Goal: Information Seeking & Learning: Check status

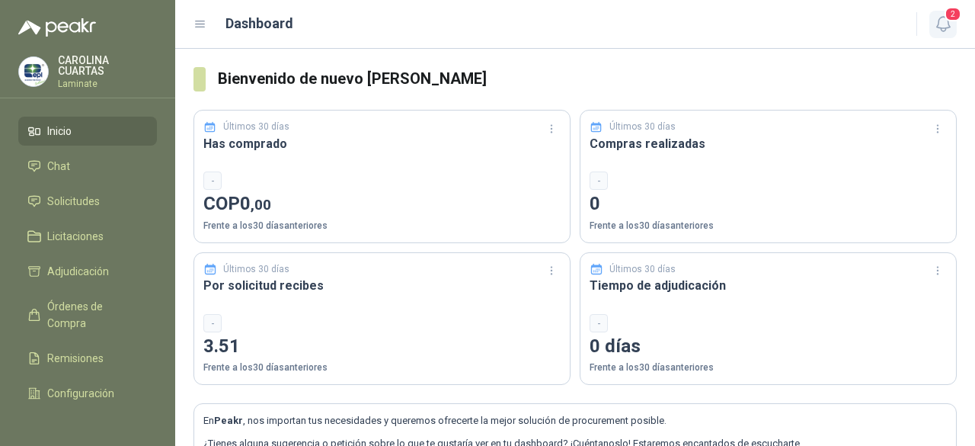
click at [943, 24] on icon "button" at bounding box center [943, 23] width 19 height 19
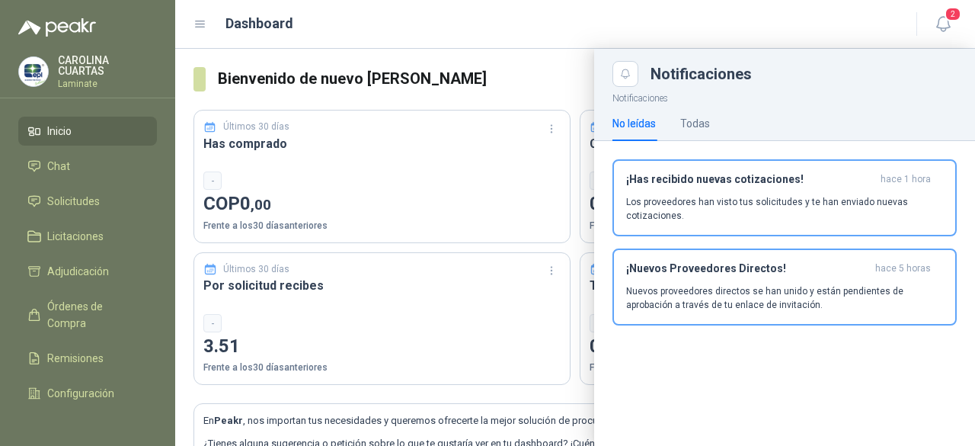
click at [728, 18] on div "Dashboard" at bounding box center [546, 23] width 705 height 21
click at [62, 60] on p "[PERSON_NAME]" at bounding box center [107, 65] width 99 height 21
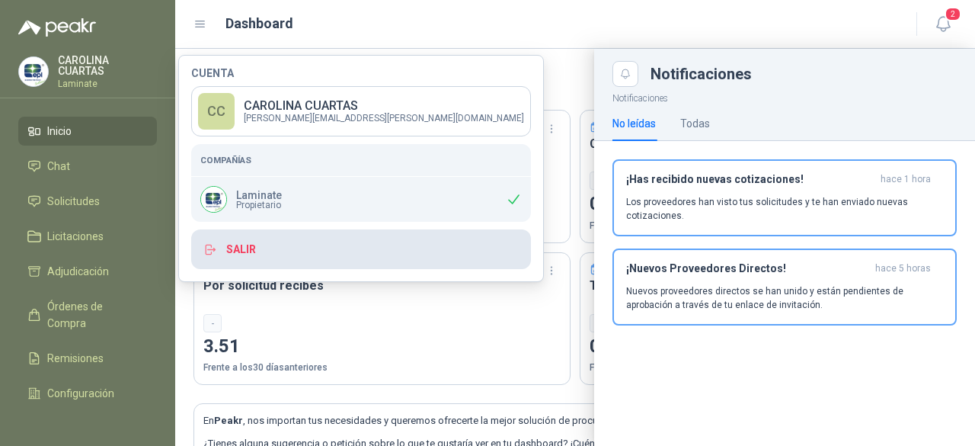
click at [253, 251] on button "Salir" at bounding box center [361, 249] width 340 height 40
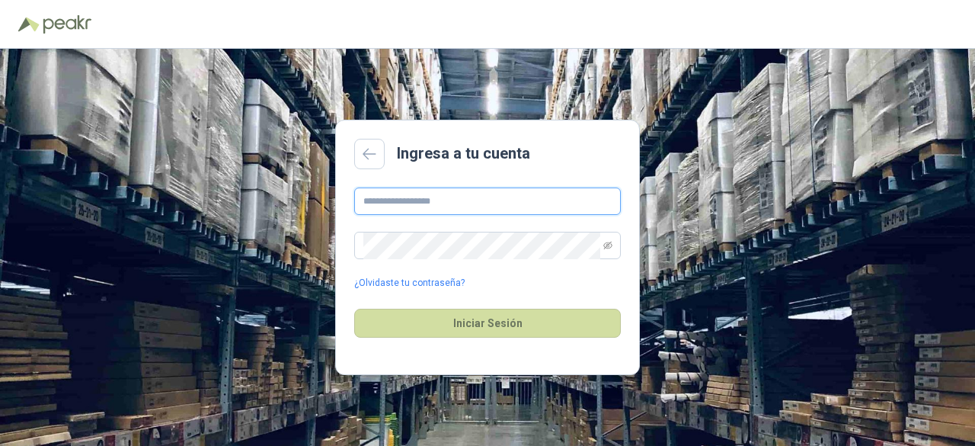
click at [440, 207] on input "text" at bounding box center [487, 200] width 267 height 27
type input "**********"
click at [354, 309] on button "Iniciar Sesión" at bounding box center [487, 323] width 267 height 29
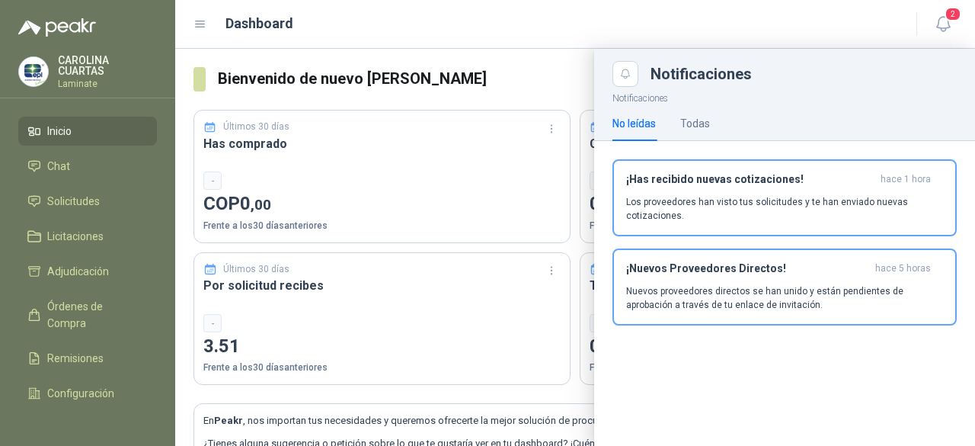
click at [536, 40] on header "Dashboard 2" at bounding box center [575, 24] width 800 height 49
click at [521, 54] on div at bounding box center [575, 247] width 800 height 397
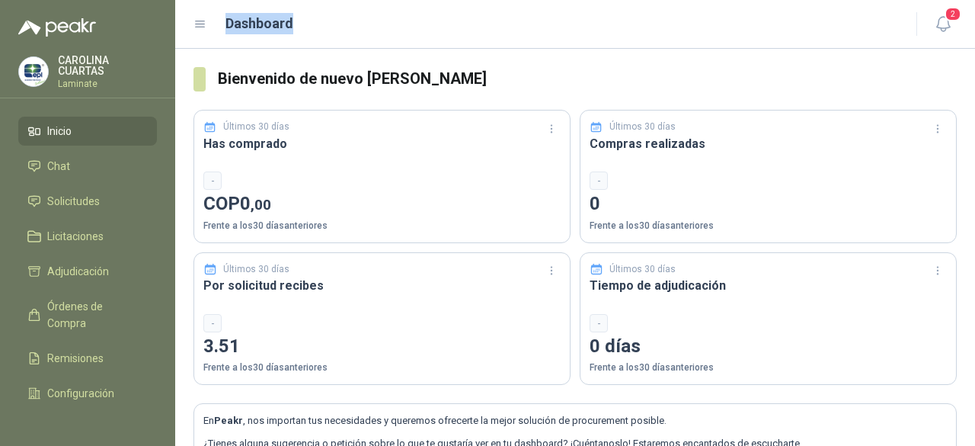
drag, startPoint x: 229, startPoint y: 27, endPoint x: 293, endPoint y: 31, distance: 63.4
click at [293, 31] on div "Dashboard" at bounding box center [546, 23] width 705 height 21
click at [357, 18] on div "Dashboard" at bounding box center [546, 23] width 705 height 21
click at [699, 38] on header "Dashboard 2" at bounding box center [575, 24] width 800 height 49
click at [101, 198] on li "Solicitudes" at bounding box center [87, 201] width 120 height 17
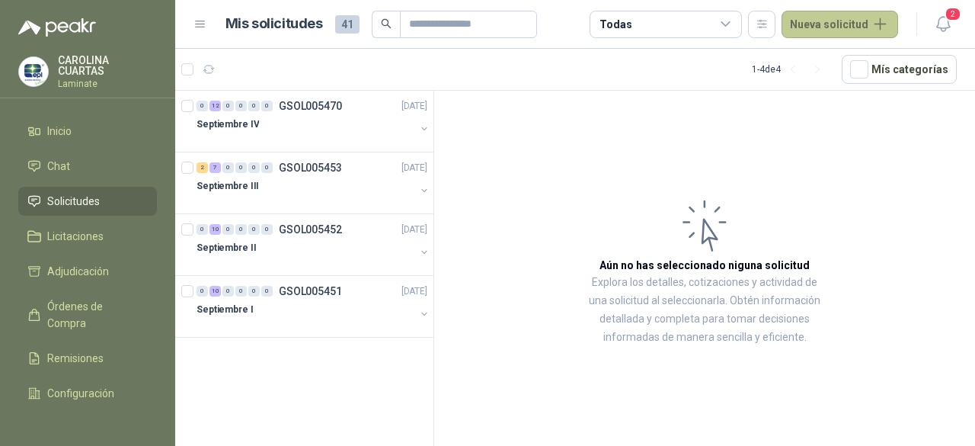
click at [839, 25] on button "Nueva solicitud" at bounding box center [840, 24] width 117 height 27
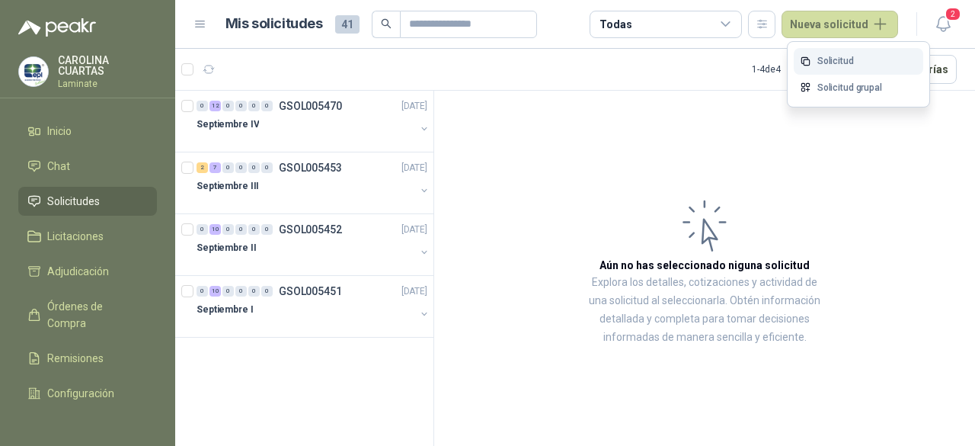
click at [830, 57] on link "Solicitud" at bounding box center [859, 61] width 130 height 27
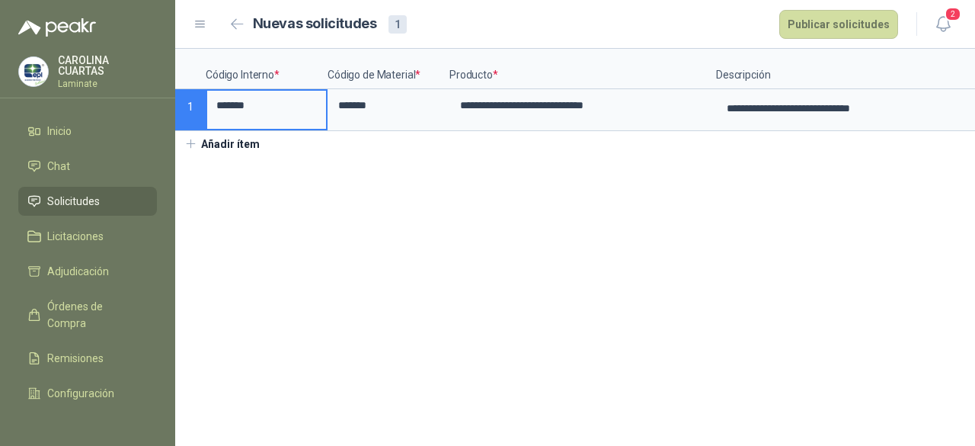
click at [232, 154] on button "Añadir ítem" at bounding box center [222, 144] width 94 height 26
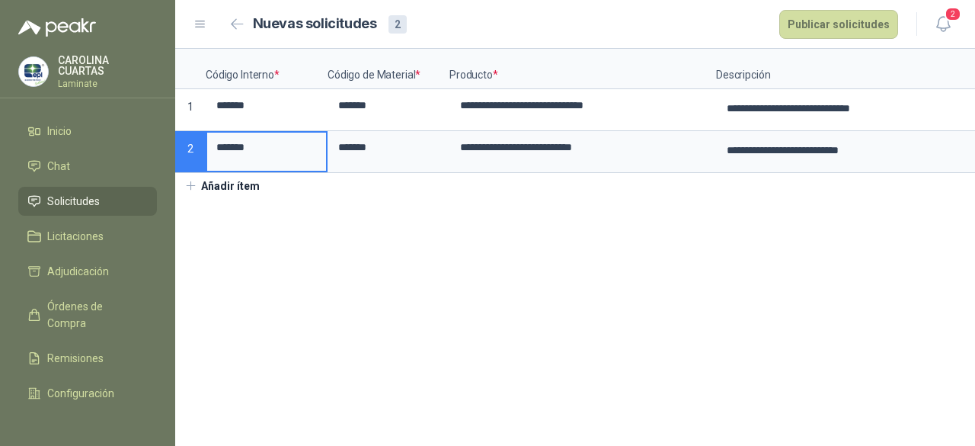
scroll to position [0, 348]
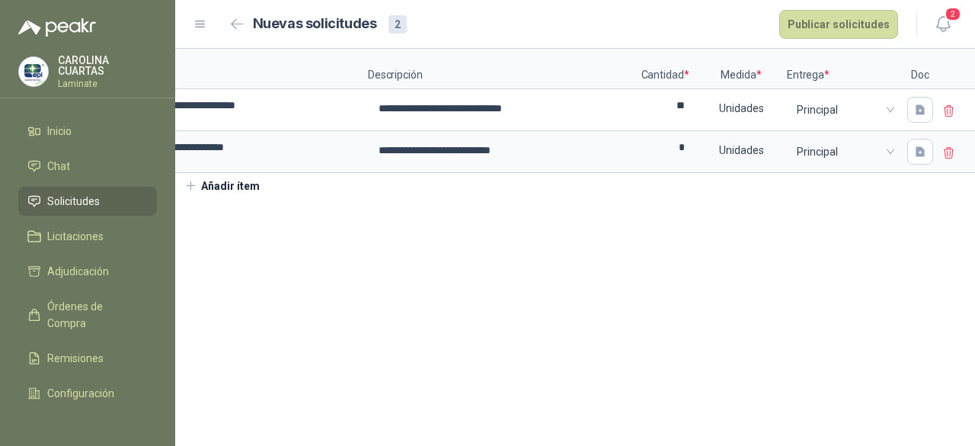
click at [948, 107] on icon at bounding box center [949, 111] width 9 height 11
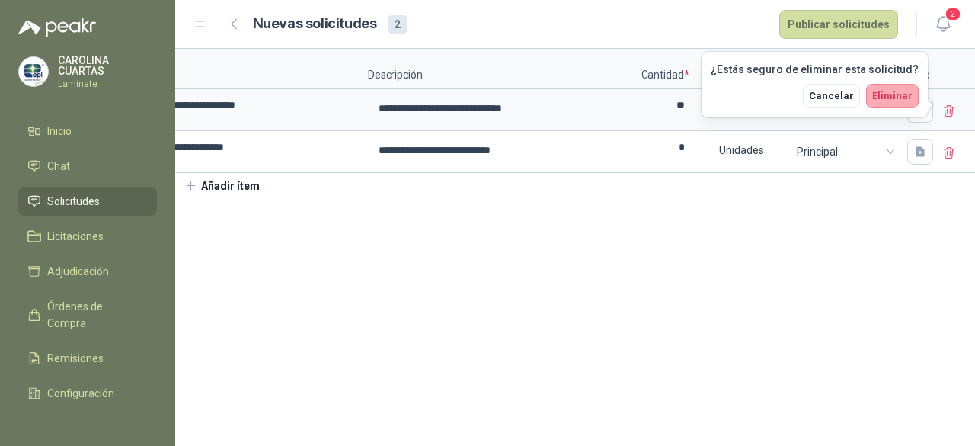
click at [905, 98] on span "Eliminar" at bounding box center [892, 95] width 40 height 11
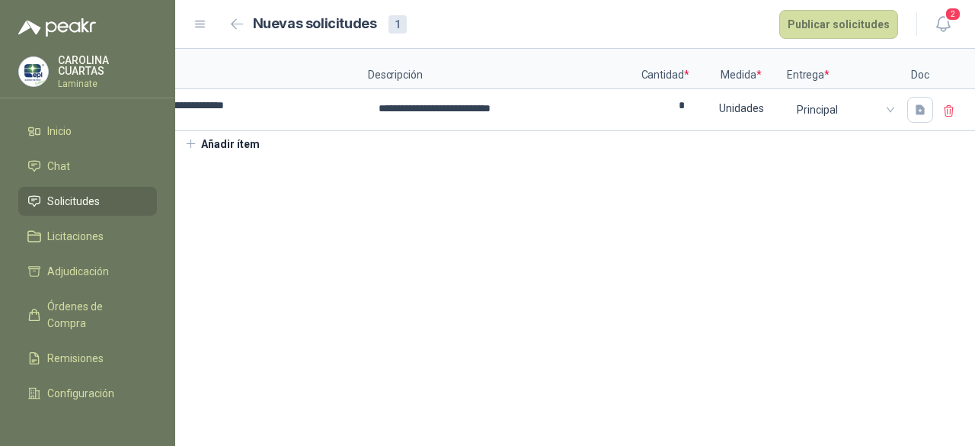
click at [945, 114] on icon at bounding box center [949, 111] width 14 height 14
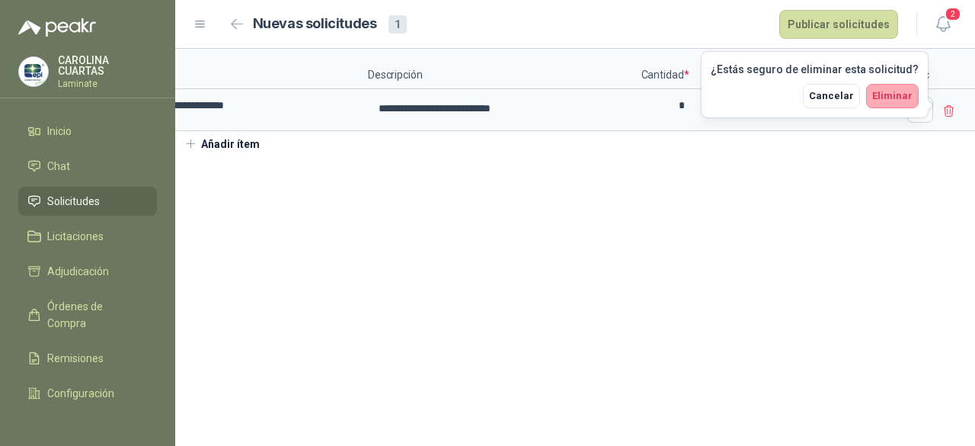
click at [888, 100] on span "Eliminar" at bounding box center [892, 95] width 40 height 11
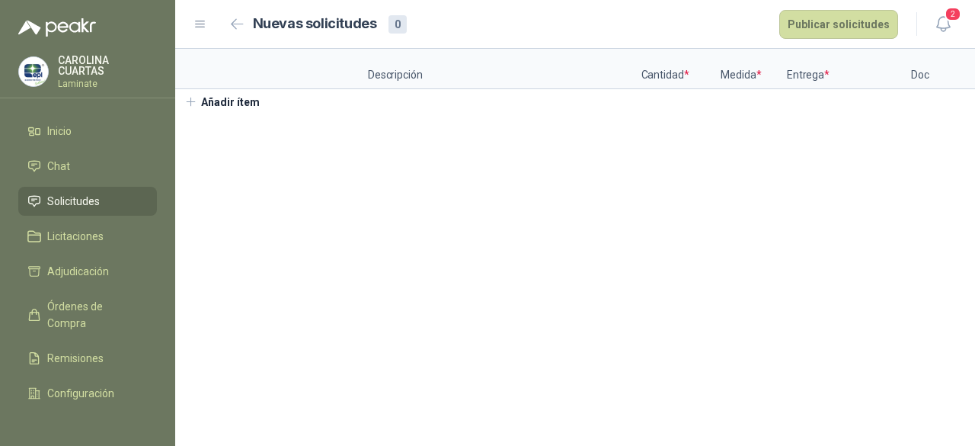
click at [93, 197] on span "Solicitudes" at bounding box center [73, 201] width 53 height 17
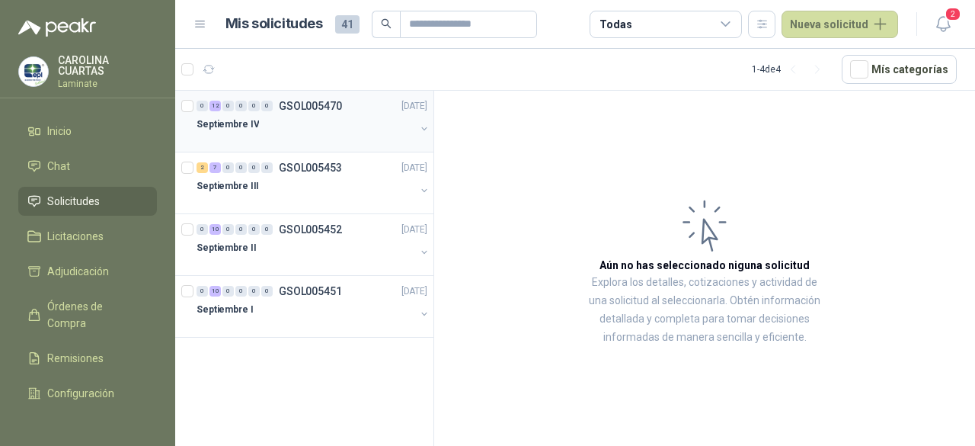
click at [311, 115] on div "Septiembre IV" at bounding box center [306, 124] width 219 height 18
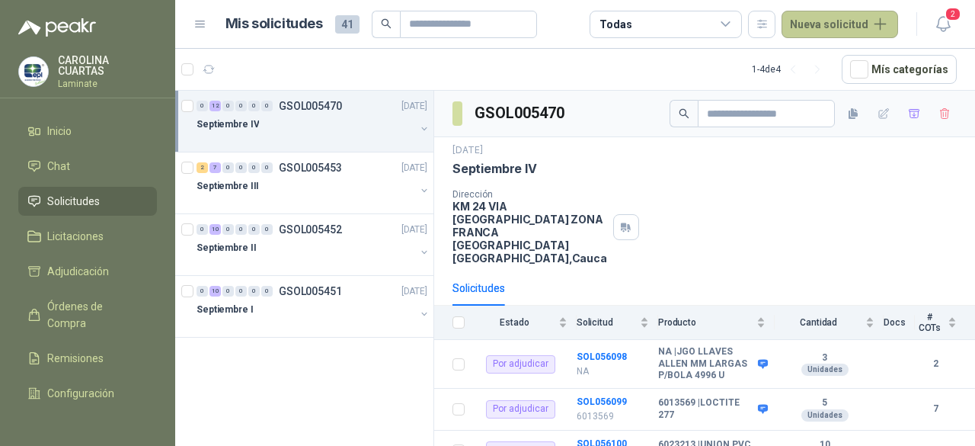
click at [868, 30] on button "Nueva solicitud" at bounding box center [840, 24] width 117 height 27
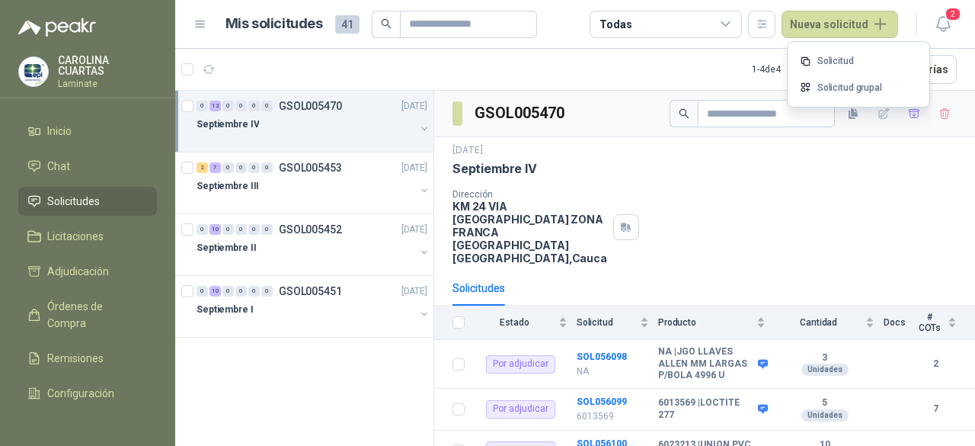
click at [635, 62] on article "1 - 4 de 4 Mís categorías" at bounding box center [575, 69] width 800 height 41
click at [297, 166] on p "GSOL005453" at bounding box center [310, 167] width 63 height 11
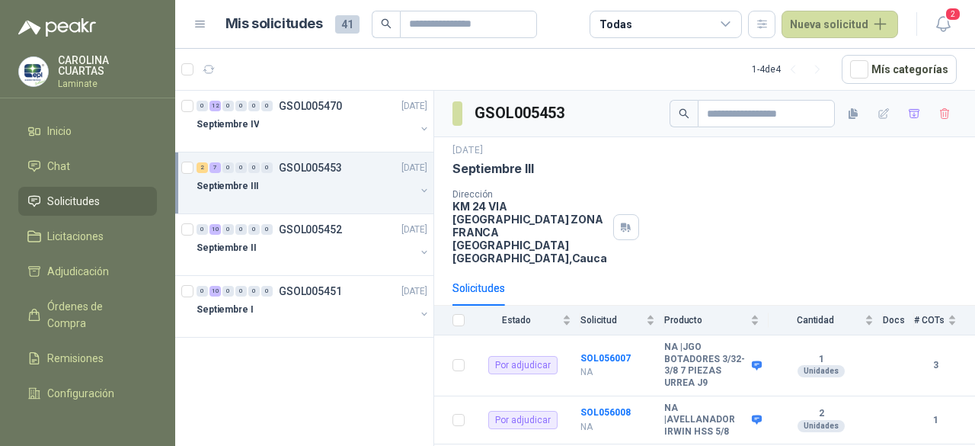
click at [320, 378] on div "0 12 0 0 0 0 GSOL005470 [DATE] Septiembre IV 2 7 0 0 0 0 GSOL005453 [DATE] Sept…" at bounding box center [304, 271] width 259 height 360
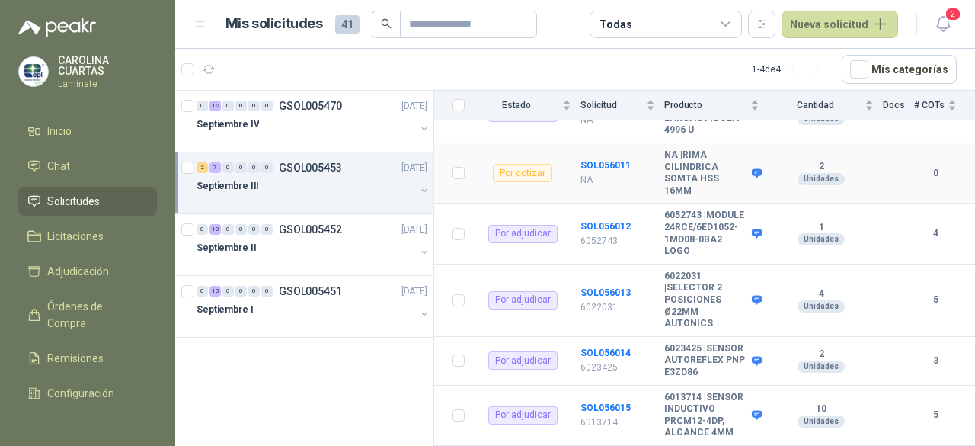
scroll to position [472, 0]
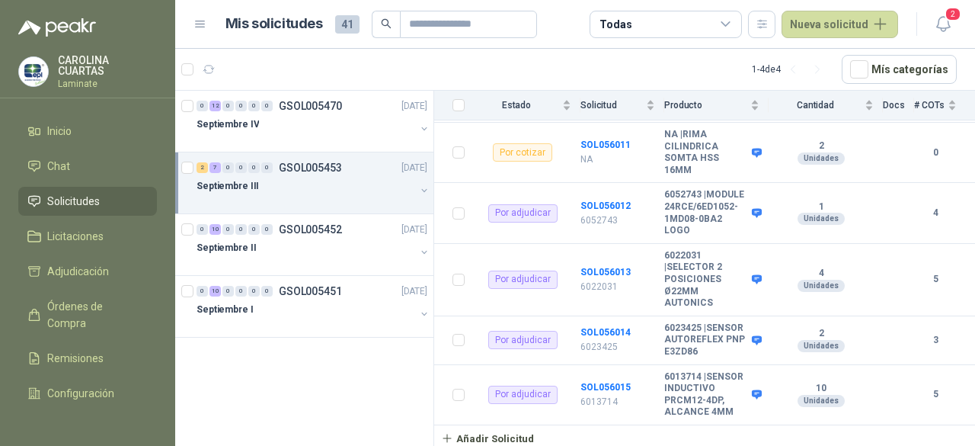
click at [352, 361] on div "0 12 0 0 0 0 GSOL005470 [DATE] Septiembre IV 2 7 0 0 0 0 GSOL005453 [DATE] Sept…" at bounding box center [304, 271] width 259 height 360
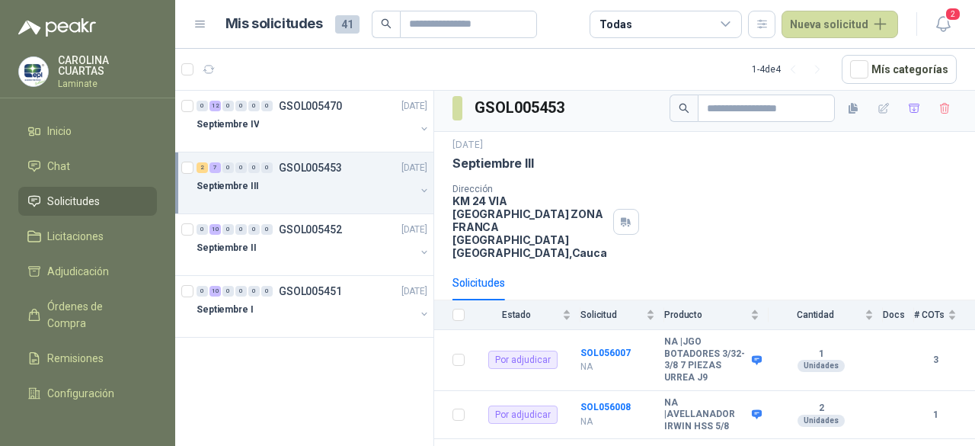
scroll to position [0, 0]
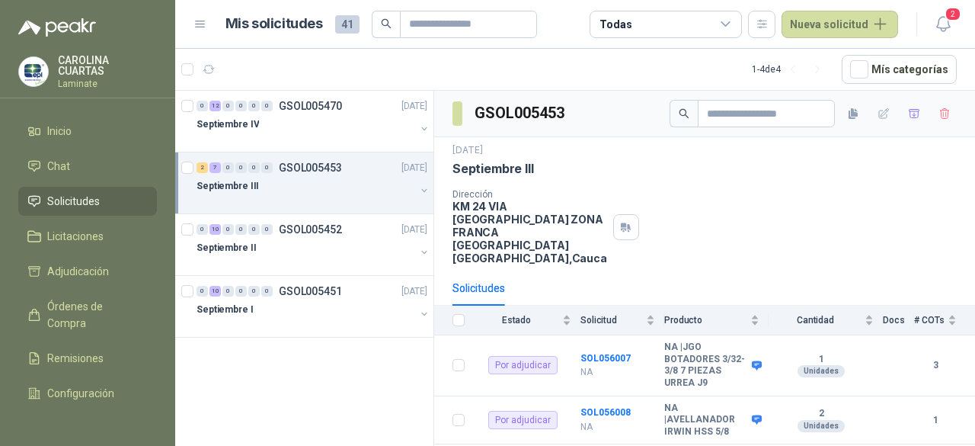
click at [653, 63] on article "1 - 4 de 4 Mís categorías" at bounding box center [575, 69] width 800 height 41
click at [842, 24] on button "Nueva solicitud" at bounding box center [840, 24] width 117 height 27
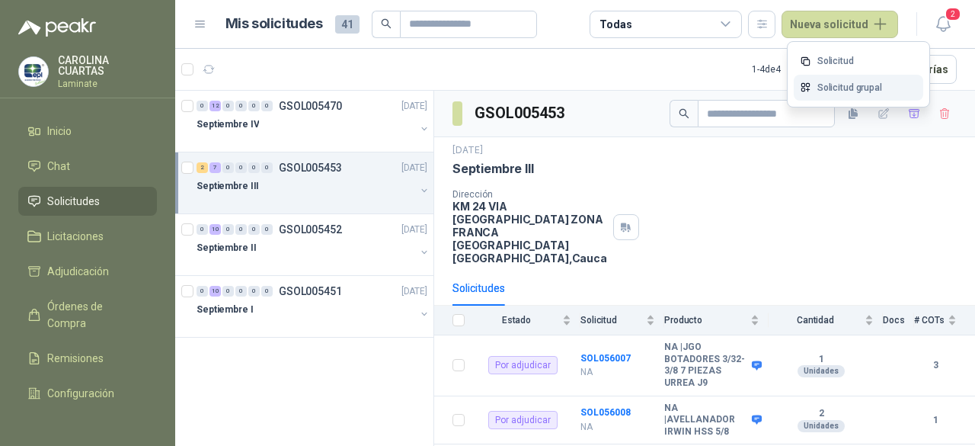
click at [840, 85] on link "Solicitud grupal" at bounding box center [859, 88] width 130 height 27
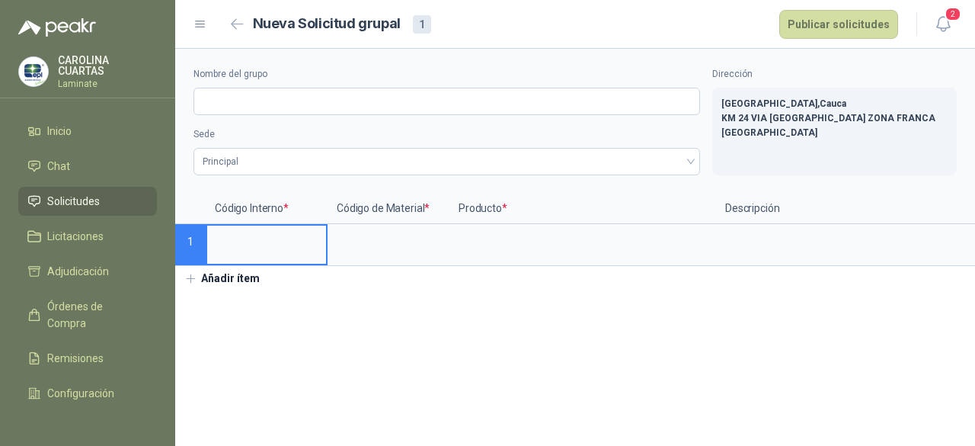
click at [114, 193] on li "Solicitudes" at bounding box center [87, 201] width 120 height 17
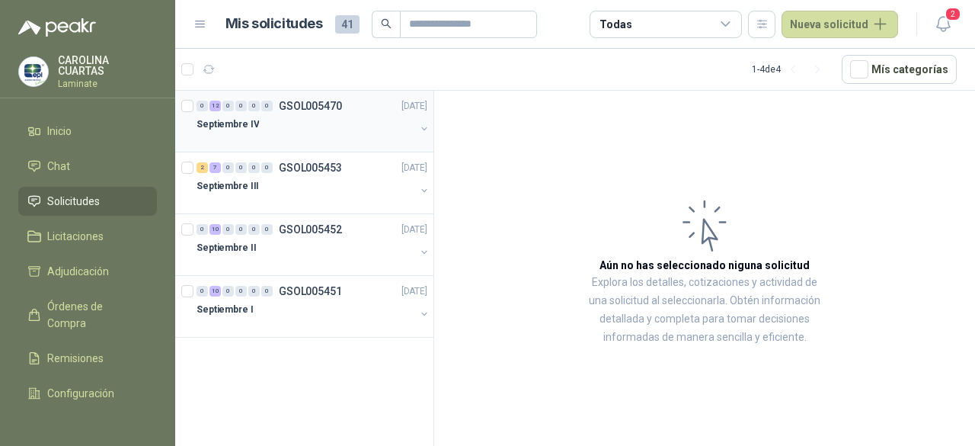
click at [320, 127] on div "Septiembre IV" at bounding box center [306, 124] width 219 height 18
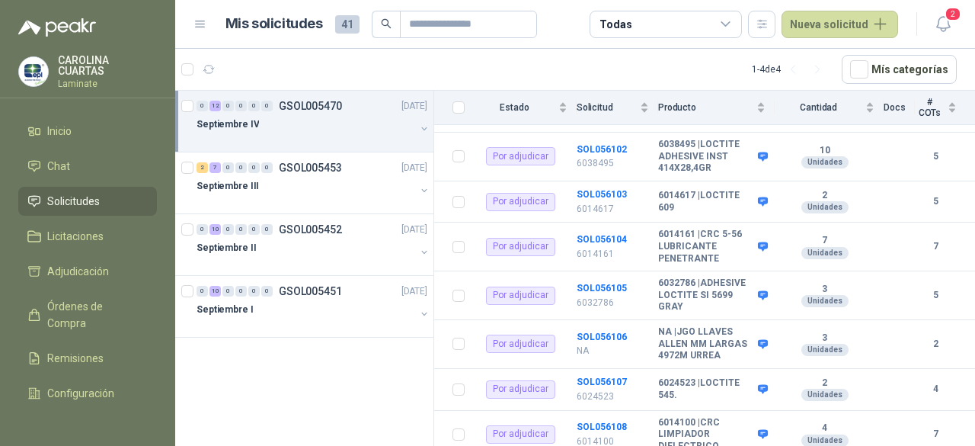
scroll to position [519, 0]
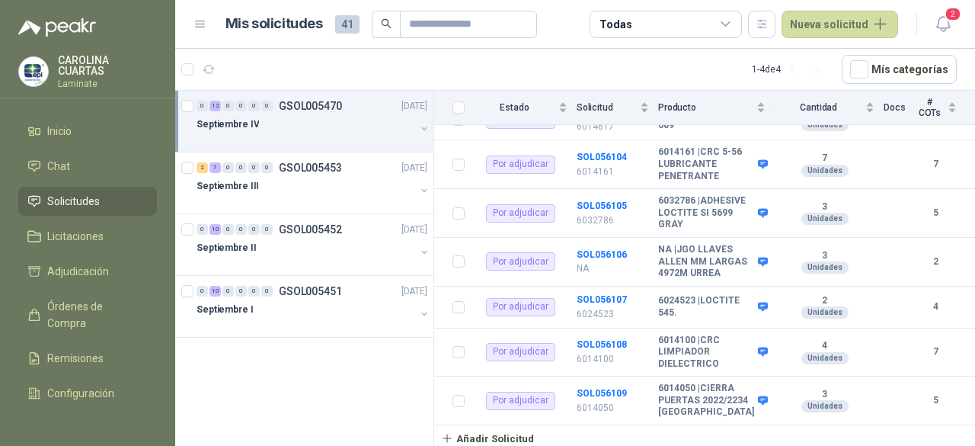
click at [307, 343] on div "0 12 0 0 0 0 GSOL005470 [DATE] Septiembre IV 2 7 0 0 0 0 GSOL005453 [DATE] Sept…" at bounding box center [304, 271] width 259 height 360
click at [75, 204] on span "Solicitudes" at bounding box center [73, 201] width 53 height 17
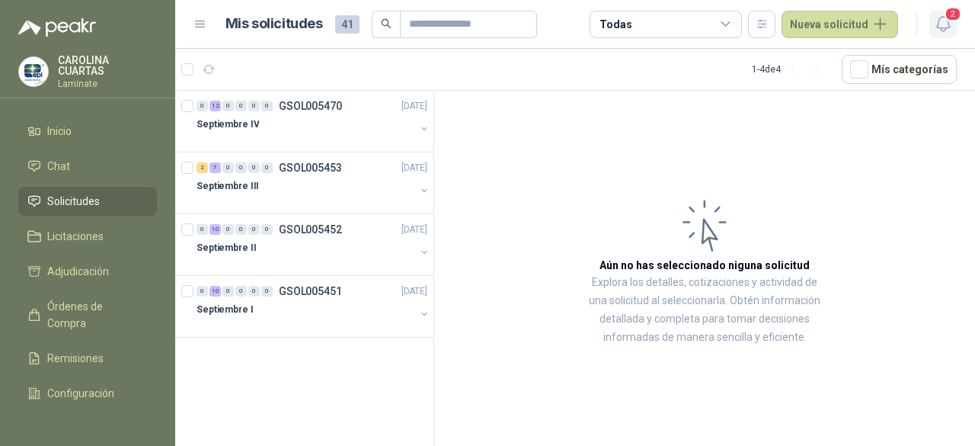
click at [948, 30] on icon "button" at bounding box center [943, 23] width 19 height 19
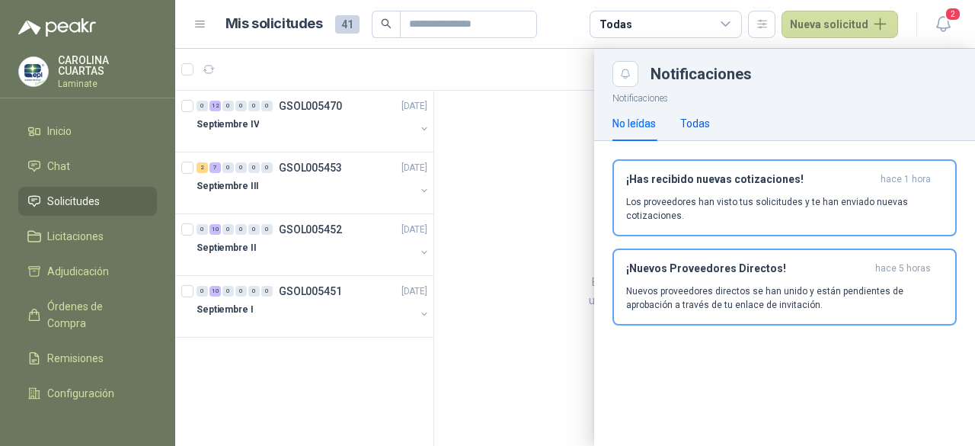
click at [698, 121] on div "Todas" at bounding box center [695, 123] width 30 height 17
click at [512, 346] on div at bounding box center [575, 247] width 800 height 397
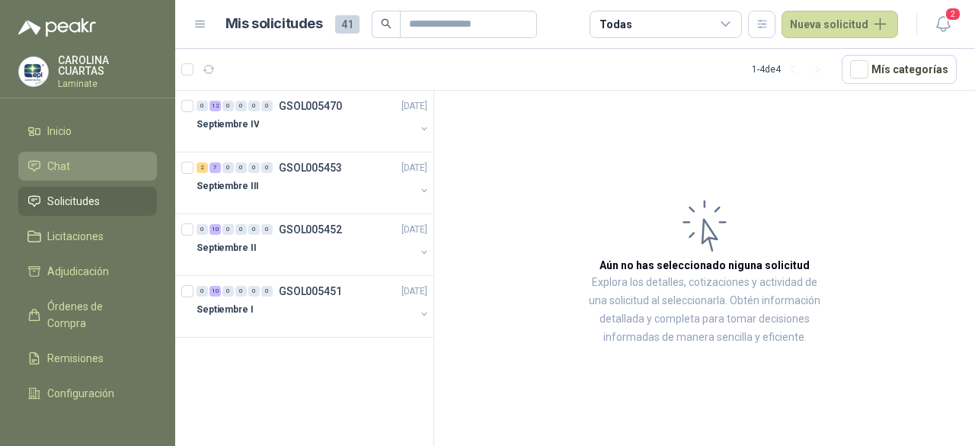
click at [78, 165] on li "Chat" at bounding box center [87, 166] width 120 height 17
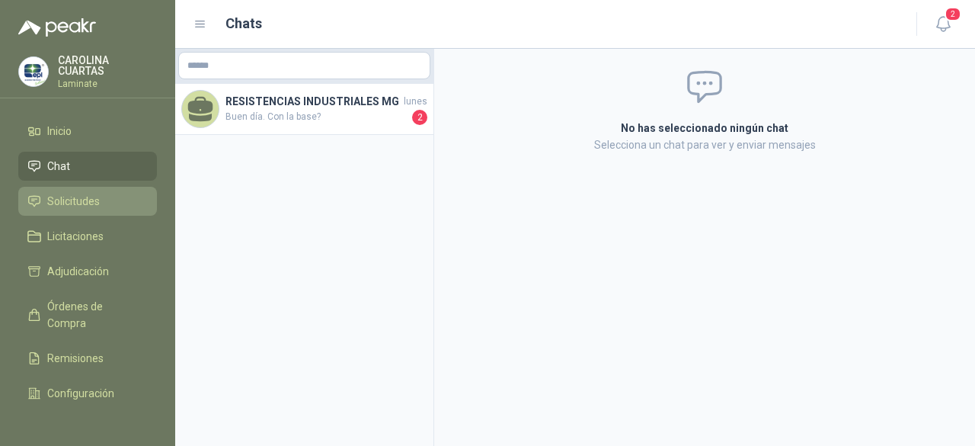
click at [98, 206] on span "Solicitudes" at bounding box center [73, 201] width 53 height 17
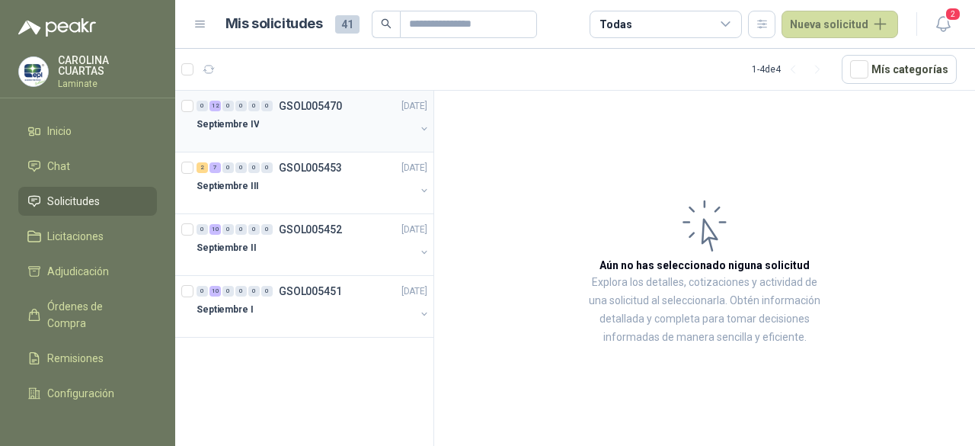
click at [318, 129] on div "Septiembre IV" at bounding box center [306, 124] width 219 height 18
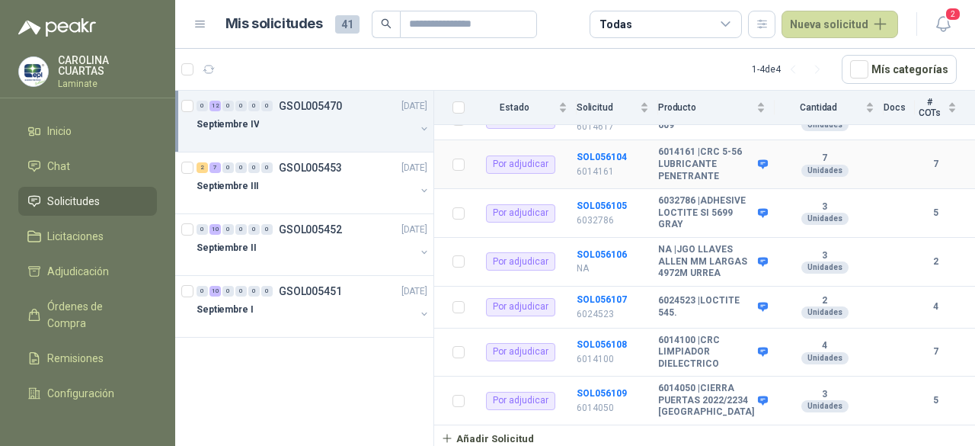
scroll to position [519, 0]
click at [304, 191] on div "Septiembre III" at bounding box center [306, 186] width 219 height 18
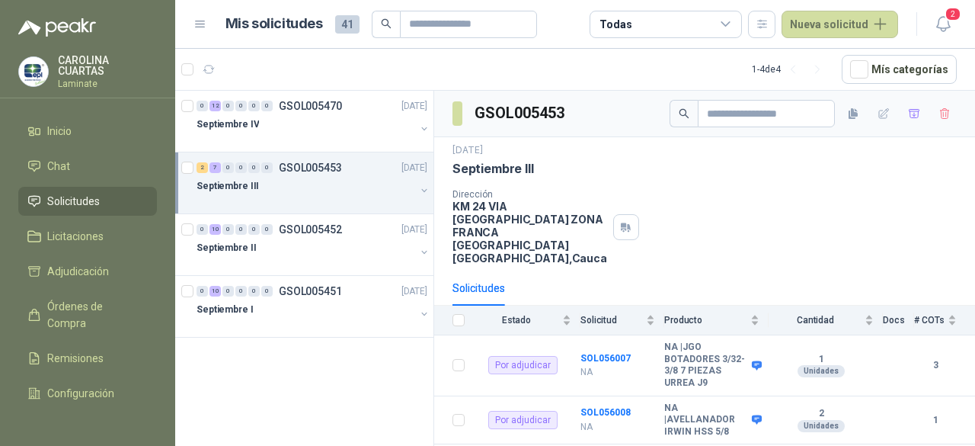
scroll to position [152, 0]
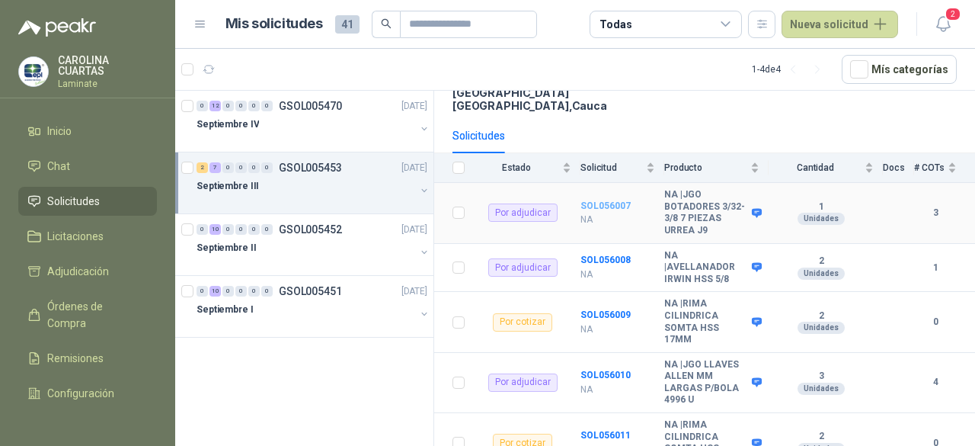
click at [610, 200] on b "SOL056007" at bounding box center [606, 205] width 50 height 11
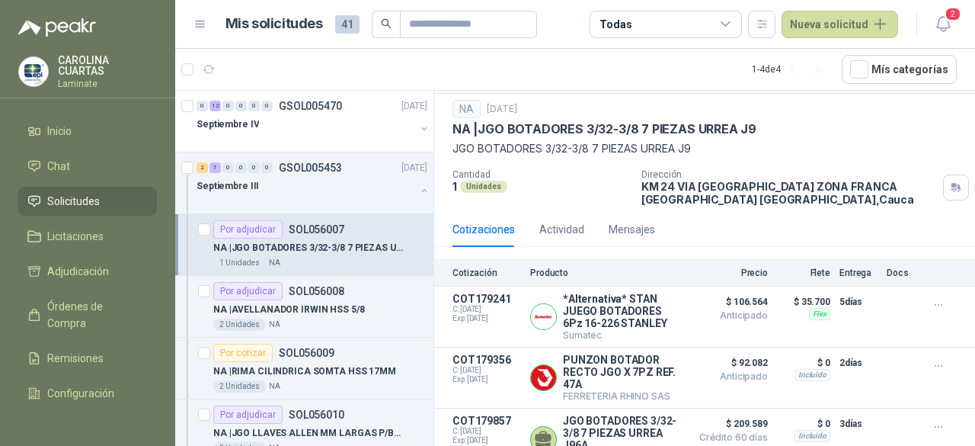
scroll to position [61, 0]
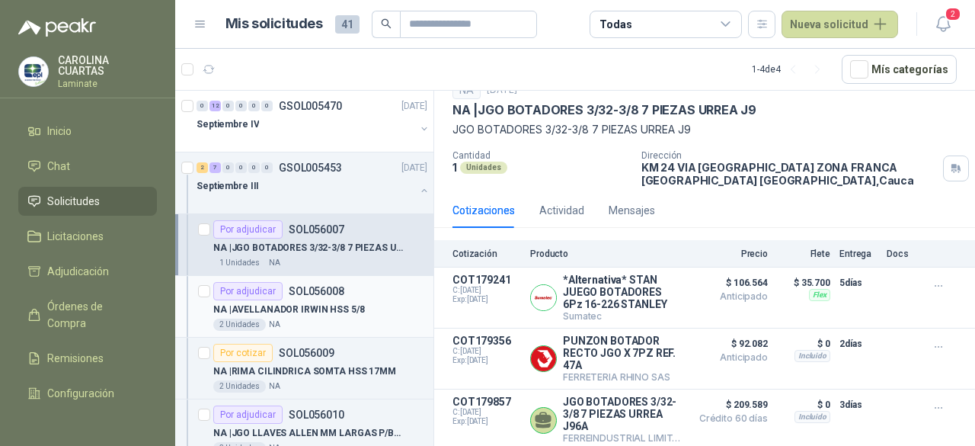
click at [255, 289] on div "Por adjudicar" at bounding box center [247, 291] width 69 height 18
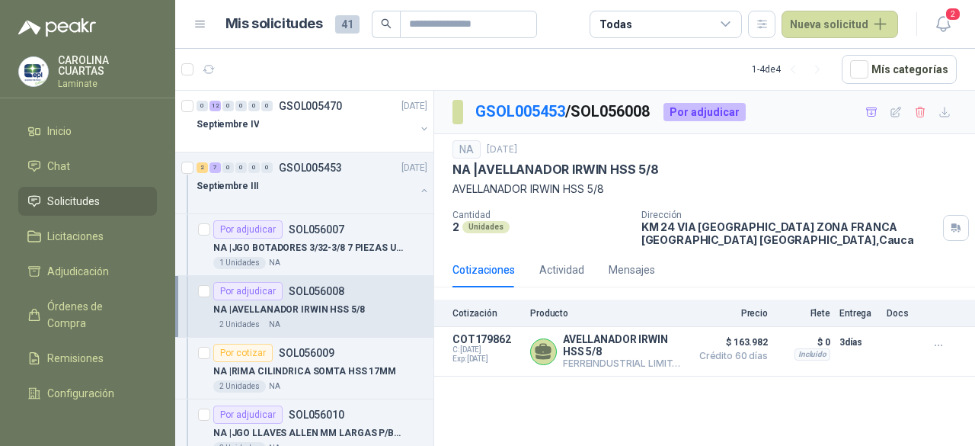
click at [545, 218] on p "Cantidad" at bounding box center [541, 215] width 177 height 11
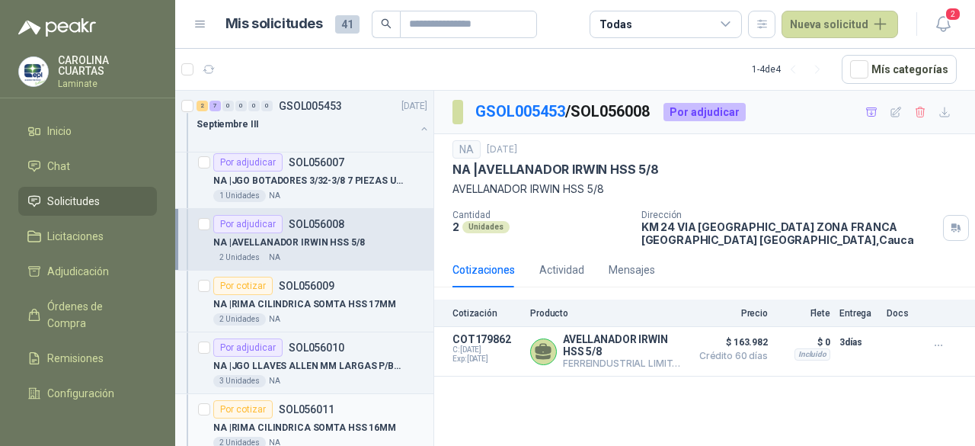
scroll to position [152, 0]
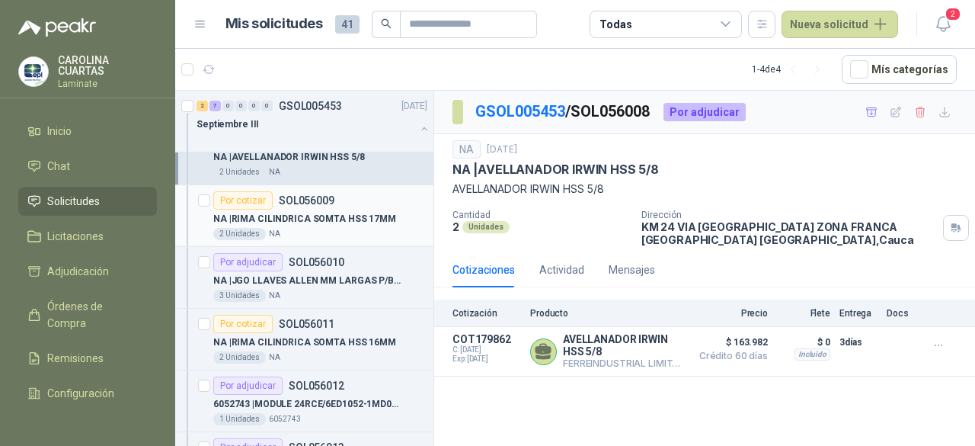
click at [308, 210] on div "NA | RIMA CILINDRICA SOMTA HSS 17MM" at bounding box center [320, 219] width 214 height 18
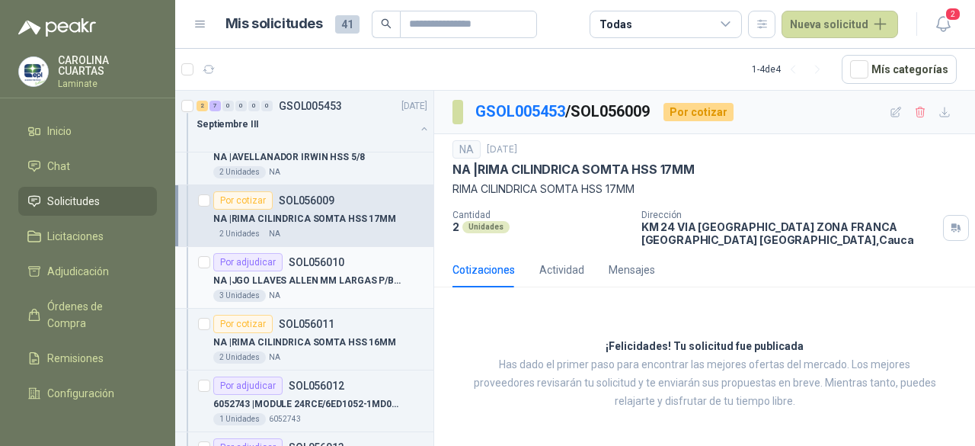
click at [254, 261] on div "Por adjudicar" at bounding box center [247, 262] width 69 height 18
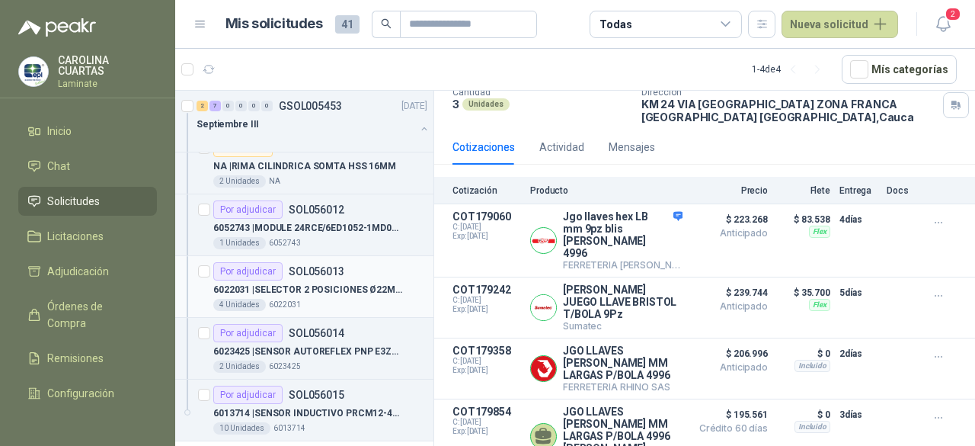
scroll to position [305, 0]
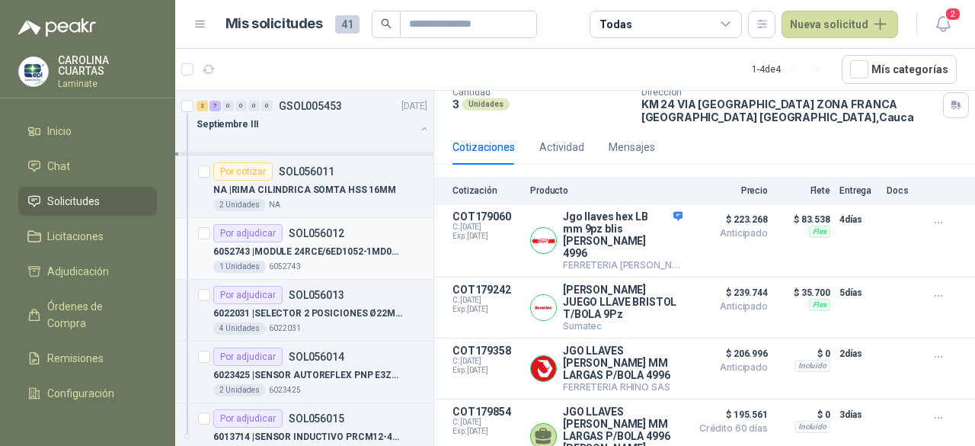
click at [254, 231] on div "Por adjudicar" at bounding box center [247, 233] width 69 height 18
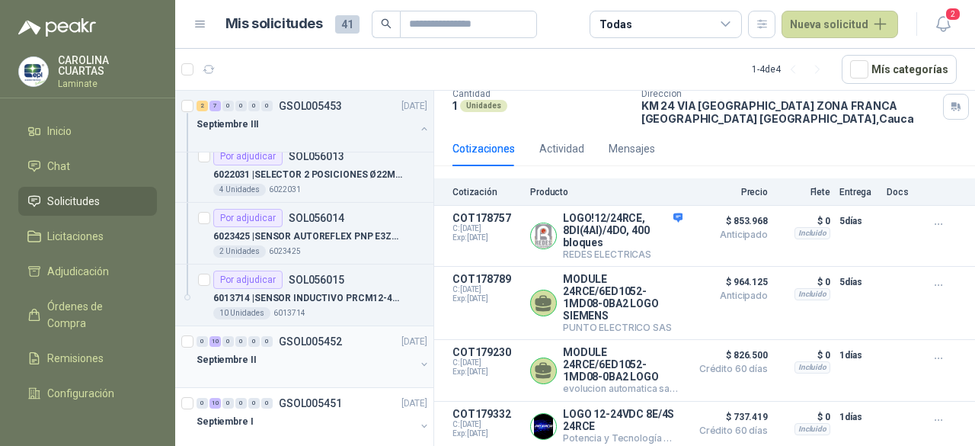
scroll to position [459, 0]
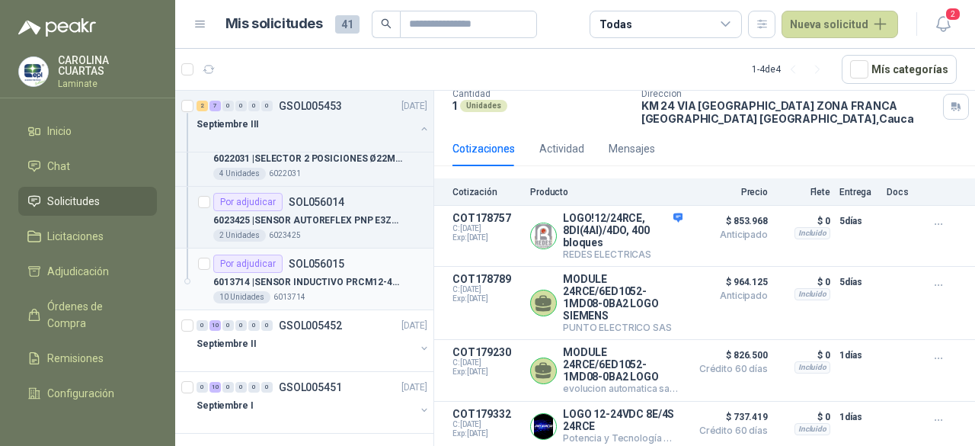
click at [252, 257] on div "Por adjudicar" at bounding box center [247, 263] width 69 height 18
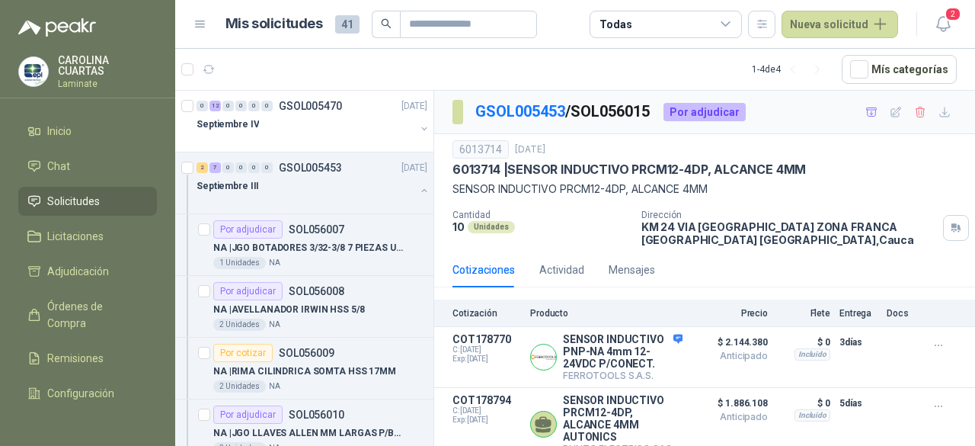
click at [538, 75] on article "1 - 4 de 4 Mís categorías" at bounding box center [575, 69] width 800 height 41
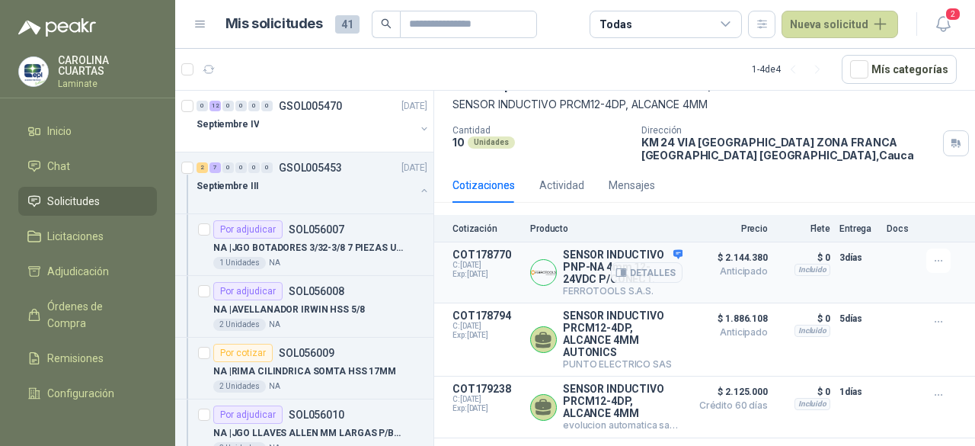
scroll to position [152, 0]
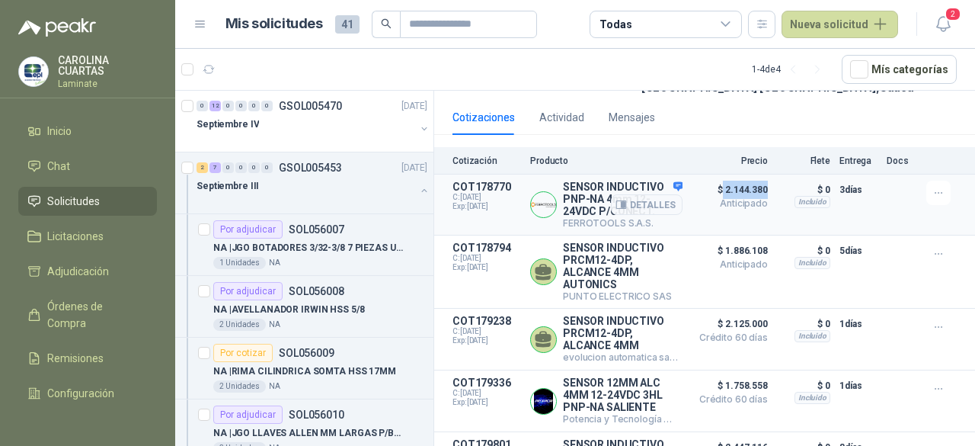
drag, startPoint x: 711, startPoint y: 189, endPoint x: 754, endPoint y: 187, distance: 43.5
click at [754, 187] on span "$ 2.144.380" at bounding box center [730, 190] width 76 height 18
click at [683, 143] on div "Cotizaciones Actividad Mensajes Cotización Producto Precio Flete Entrega Docs C…" at bounding box center [704, 296] width 541 height 393
drag, startPoint x: 707, startPoint y: 190, endPoint x: 754, endPoint y: 188, distance: 47.3
click at [754, 188] on span "$ 2.144.380" at bounding box center [730, 190] width 76 height 18
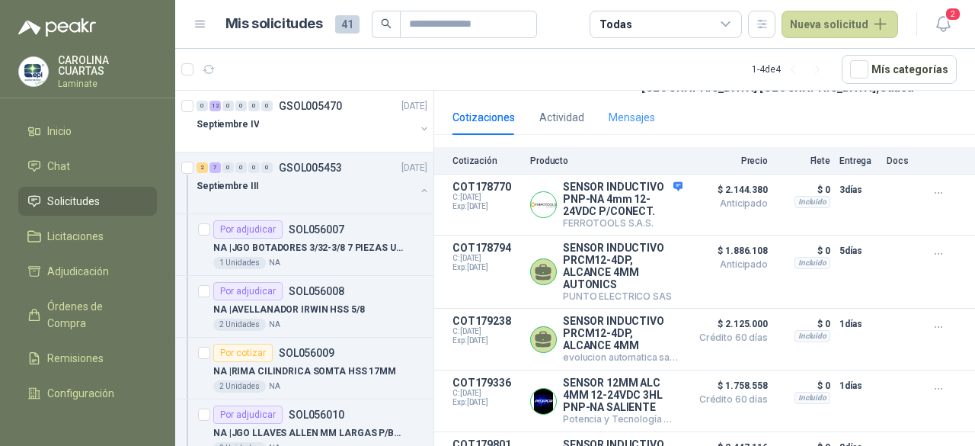
click at [630, 126] on div "Mensajes" at bounding box center [632, 117] width 46 height 35
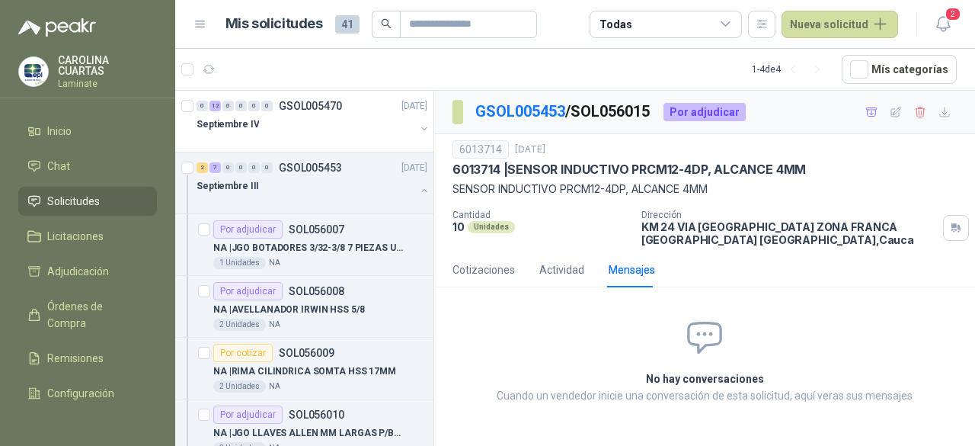
click at [809, 115] on div "GSOL005453 / SOL056015 Por adjudicar" at bounding box center [704, 112] width 541 height 43
click at [108, 202] on li "Solicitudes" at bounding box center [87, 201] width 120 height 17
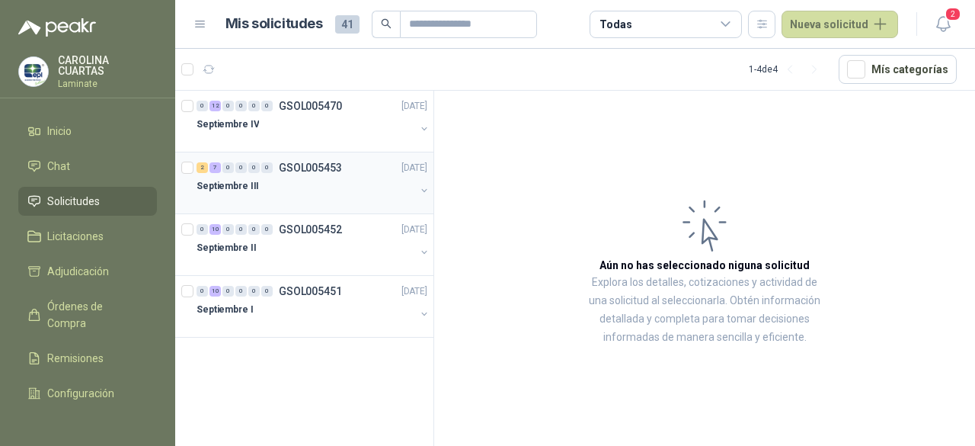
click at [325, 196] on div at bounding box center [306, 201] width 219 height 12
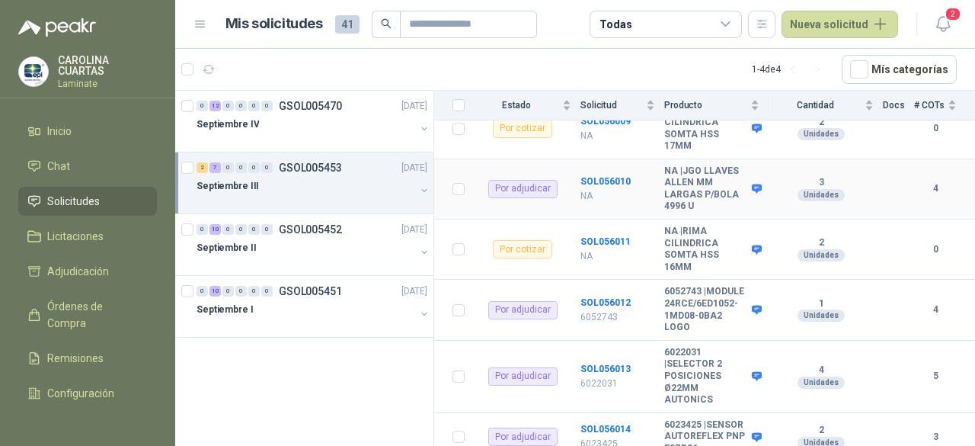
scroll to position [472, 0]
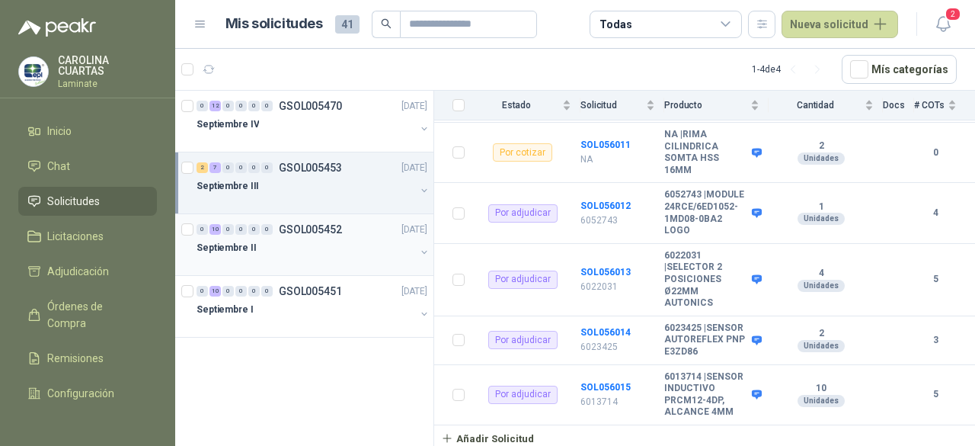
click at [327, 248] on div "Septiembre II" at bounding box center [306, 247] width 219 height 18
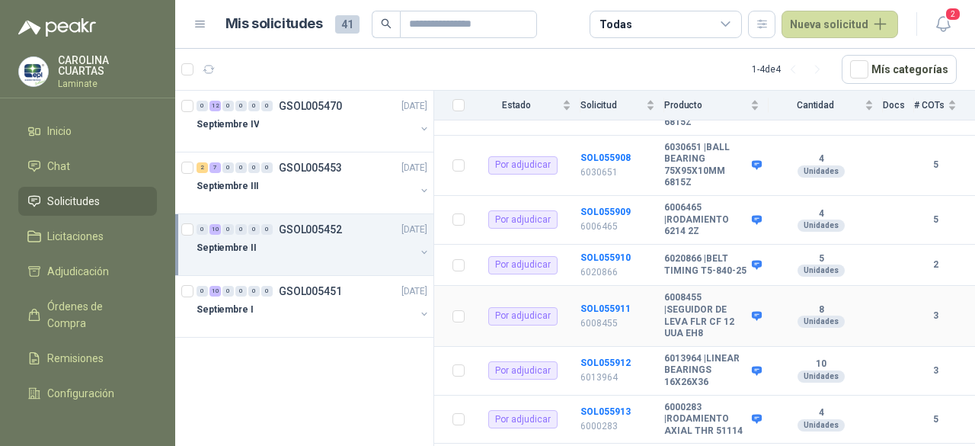
scroll to position [305, 0]
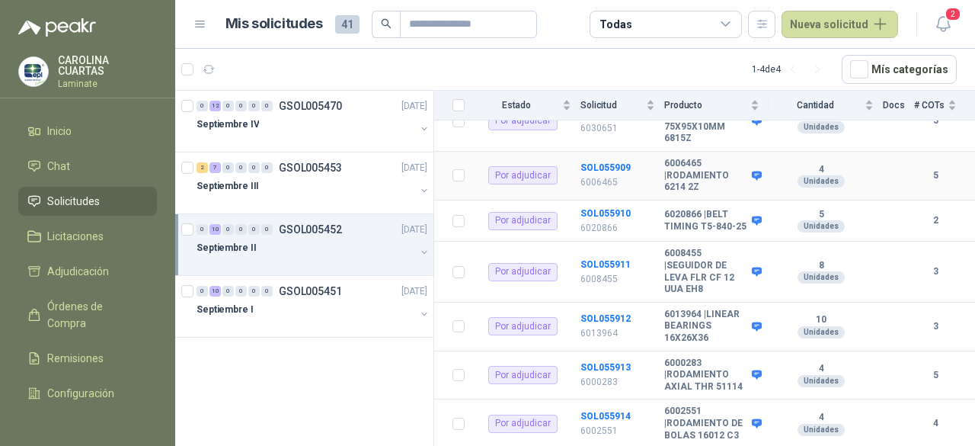
click at [539, 166] on div "Por adjudicar" at bounding box center [522, 175] width 69 height 18
click at [596, 162] on b "SOL055909" at bounding box center [606, 167] width 50 height 11
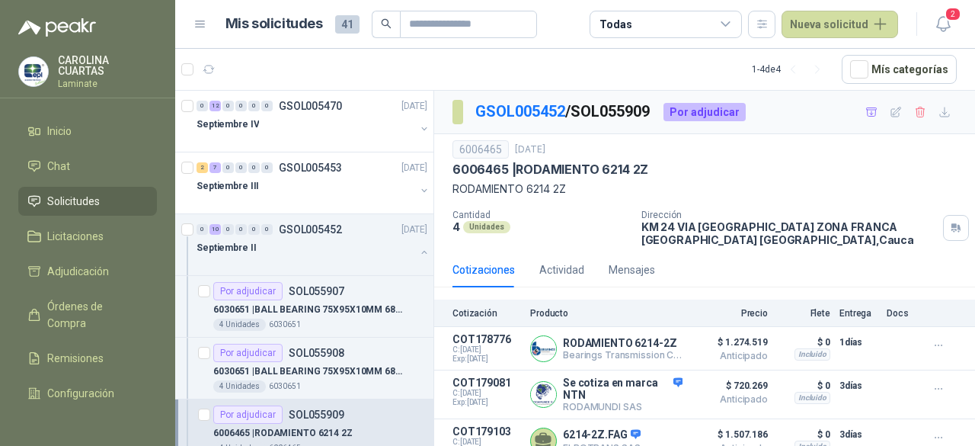
scroll to position [109, 0]
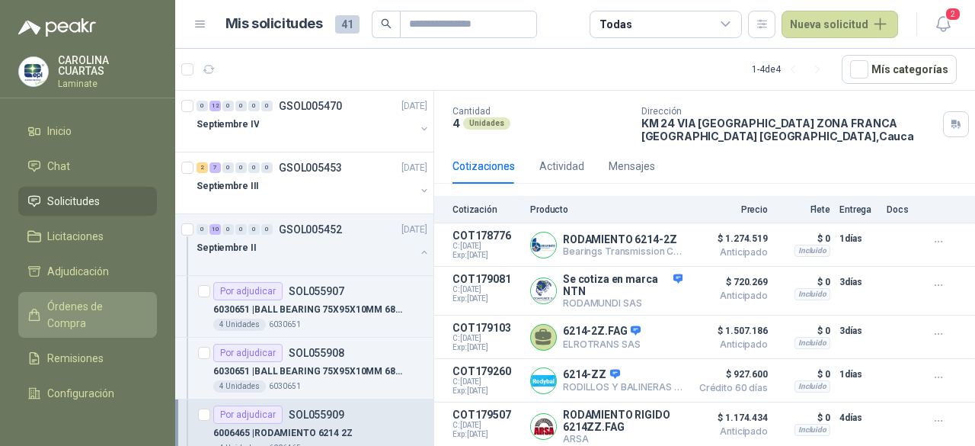
click at [75, 306] on span "Órdenes de Compra" at bounding box center [94, 315] width 95 height 34
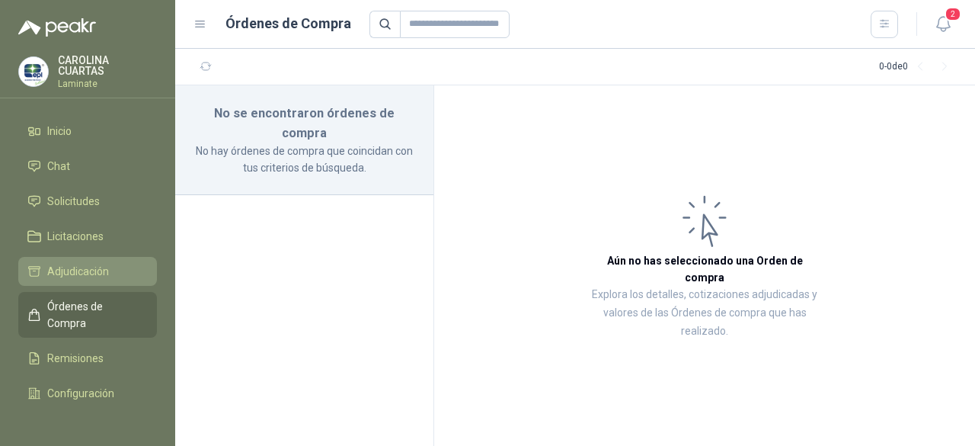
click at [78, 267] on span "Adjudicación" at bounding box center [78, 271] width 62 height 17
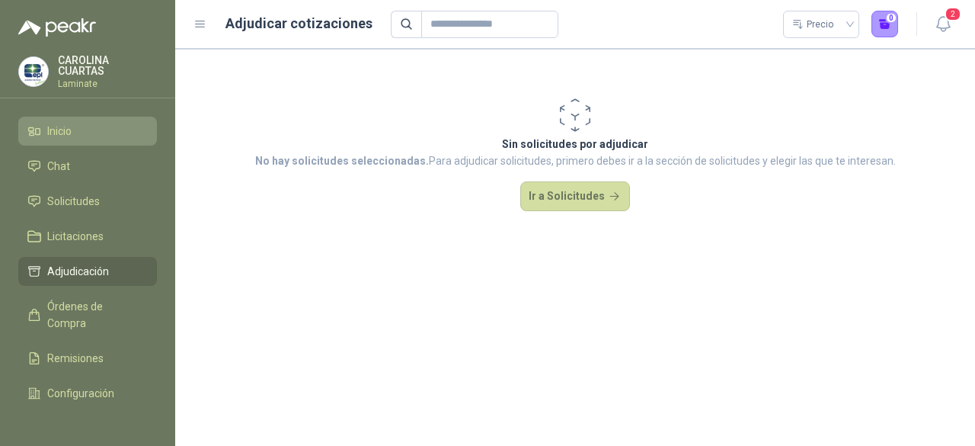
click at [69, 128] on span "Inicio" at bounding box center [59, 131] width 24 height 17
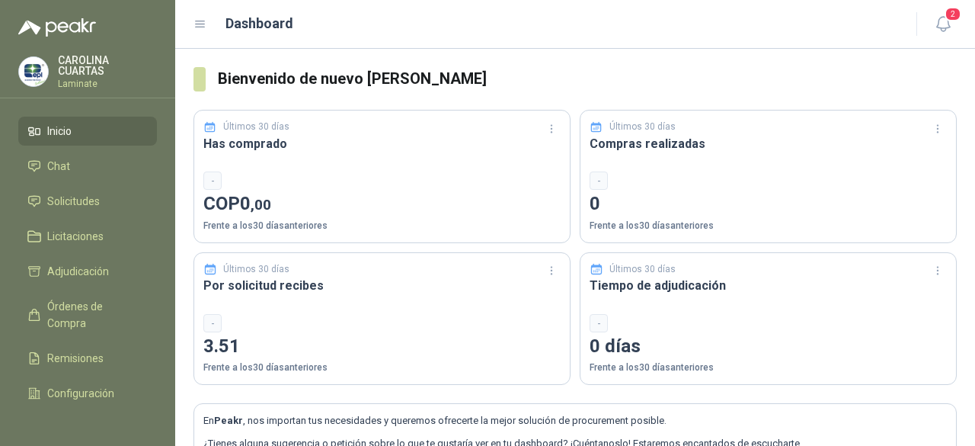
click at [657, 25] on div "Dashboard" at bounding box center [546, 23] width 705 height 21
click at [96, 200] on span "Solicitudes" at bounding box center [73, 201] width 53 height 17
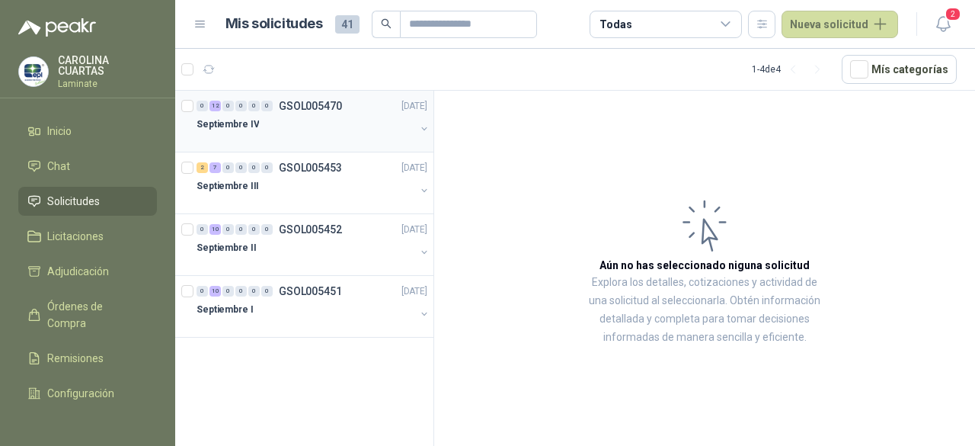
click at [304, 105] on p "GSOL005470" at bounding box center [310, 106] width 63 height 11
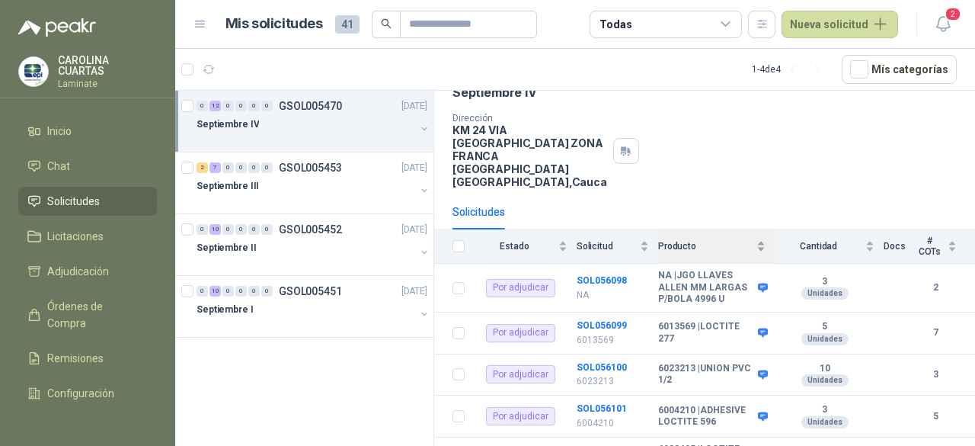
scroll to position [152, 0]
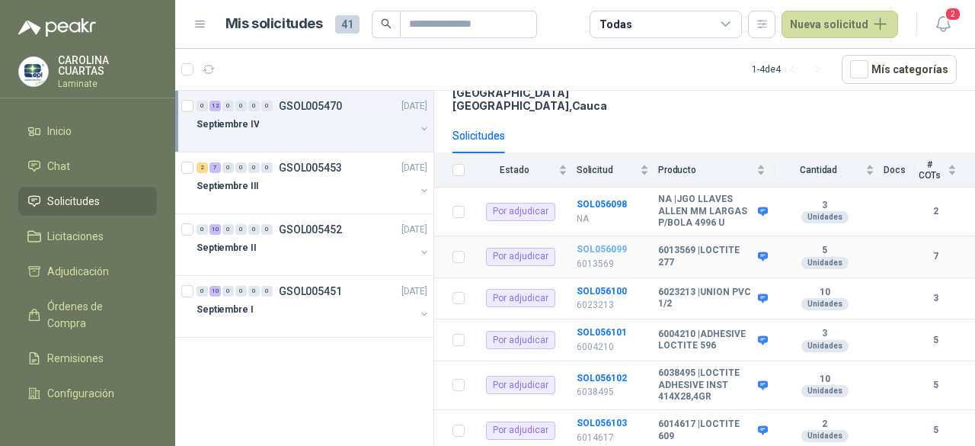
click at [600, 244] on b "SOL056099" at bounding box center [602, 249] width 50 height 11
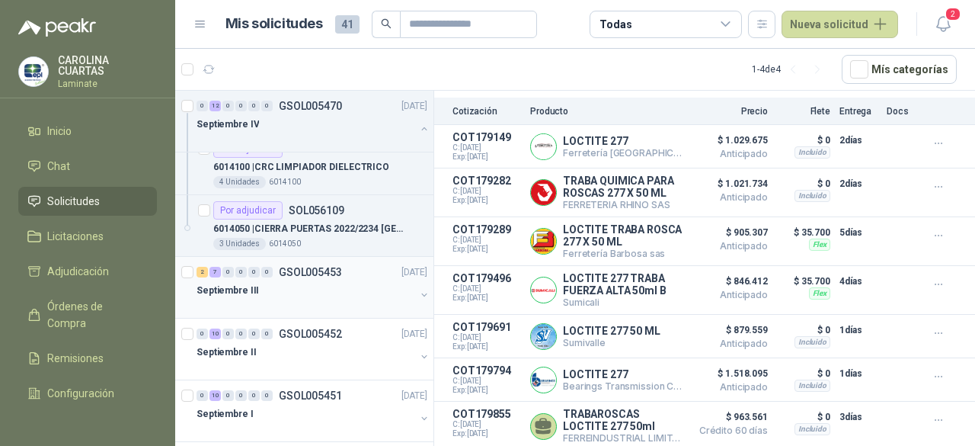
scroll to position [644, 0]
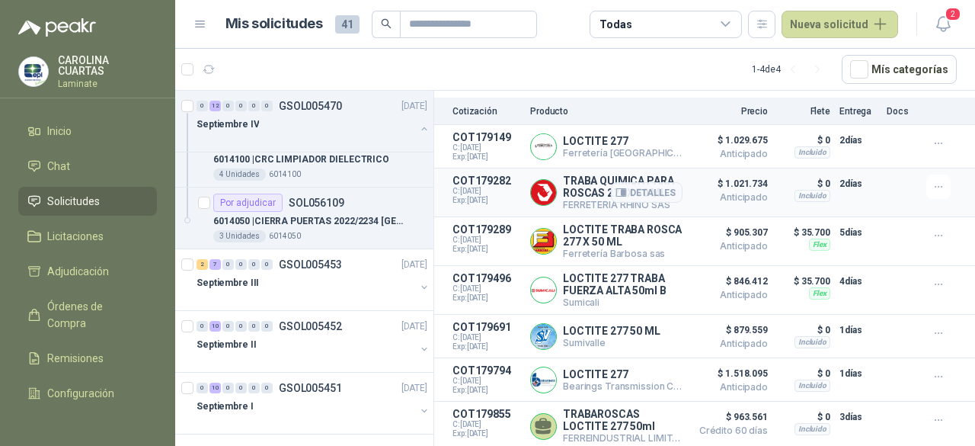
click at [548, 181] on img at bounding box center [543, 192] width 25 height 25
click at [546, 184] on img at bounding box center [543, 192] width 25 height 25
click at [555, 139] on div at bounding box center [543, 146] width 27 height 27
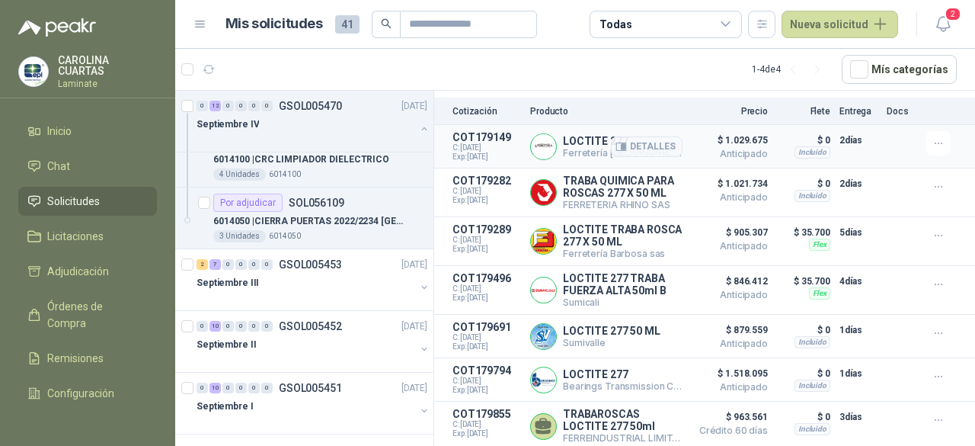
click at [549, 134] on img at bounding box center [543, 146] width 25 height 25
click at [933, 181] on icon "button" at bounding box center [939, 187] width 13 height 13
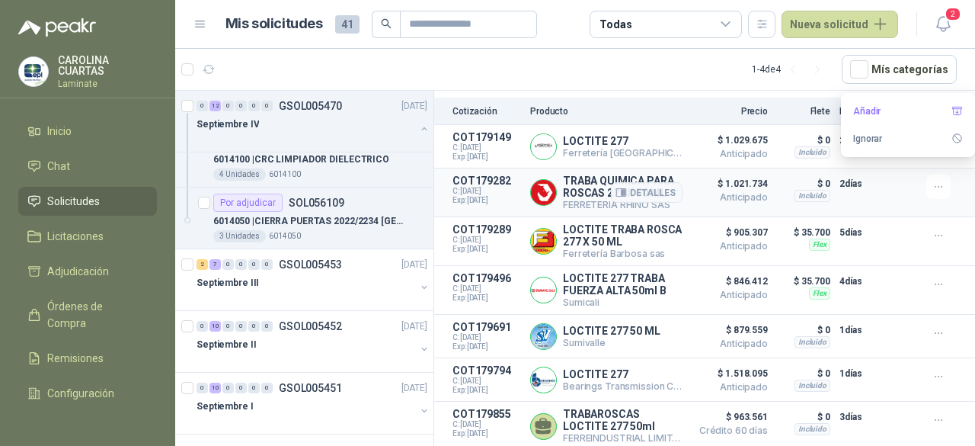
click at [480, 187] on span "C: 16/09/2025" at bounding box center [487, 191] width 69 height 9
click at [731, 174] on span "$ 1.021.734" at bounding box center [730, 183] width 76 height 18
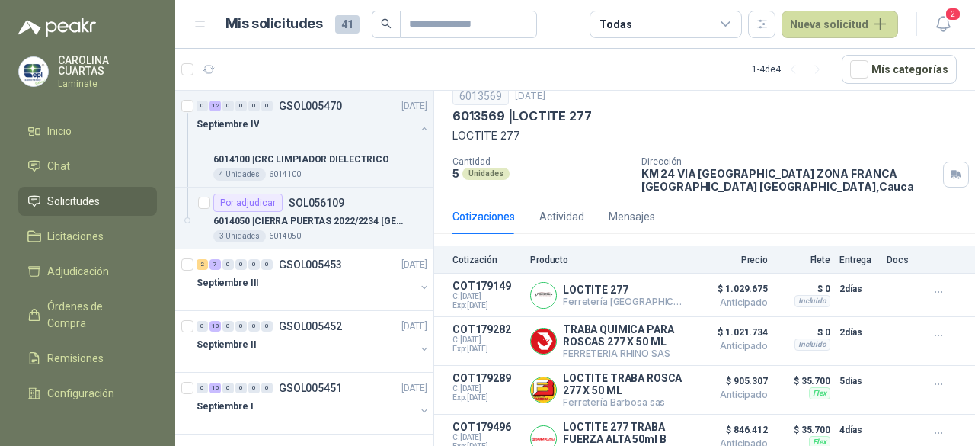
scroll to position [0, 0]
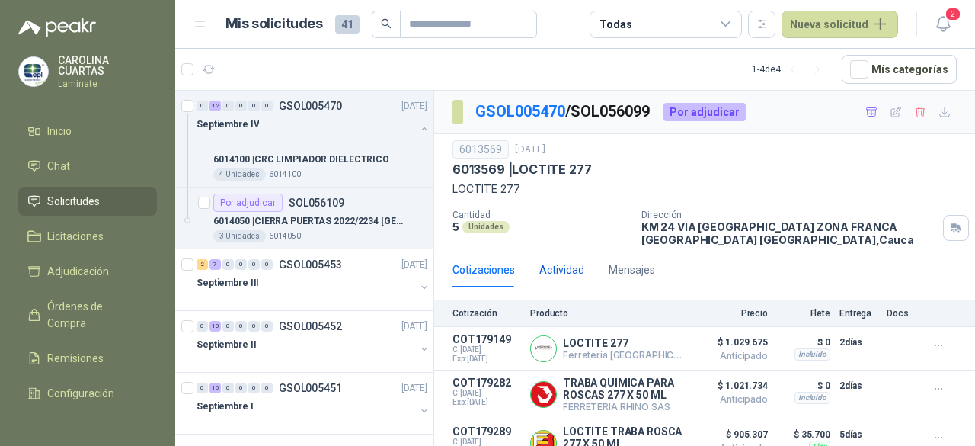
click at [568, 261] on div "Actividad" at bounding box center [561, 269] width 45 height 17
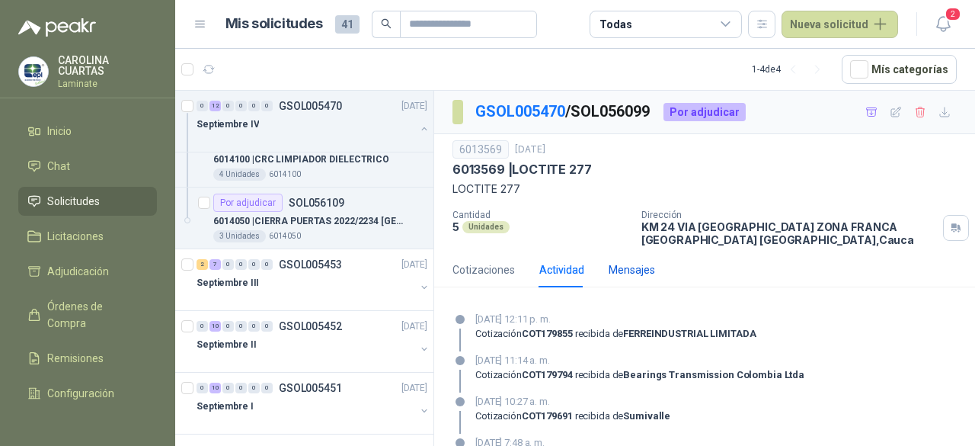
click at [617, 267] on div "Mensajes" at bounding box center [632, 269] width 46 height 17
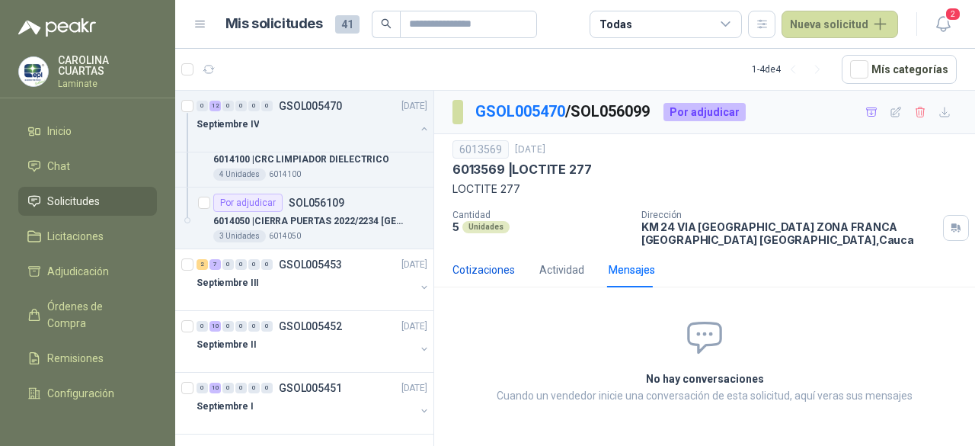
click at [475, 267] on div "Cotizaciones" at bounding box center [484, 269] width 62 height 17
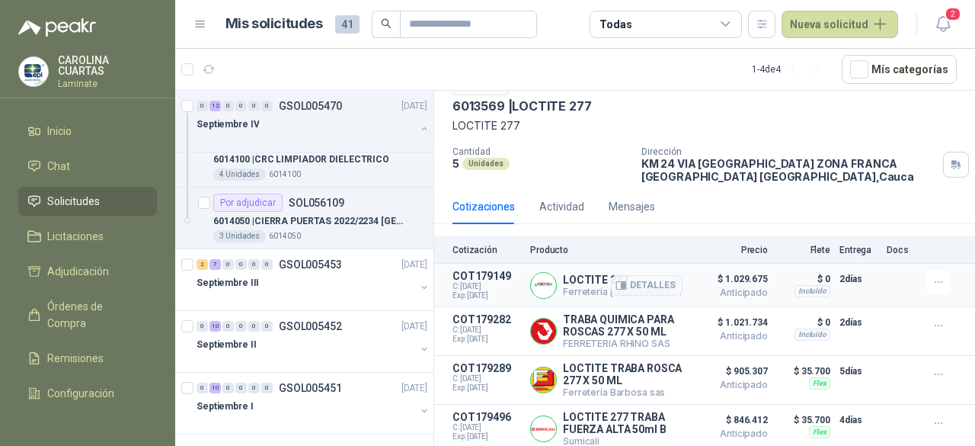
scroll to position [152, 0]
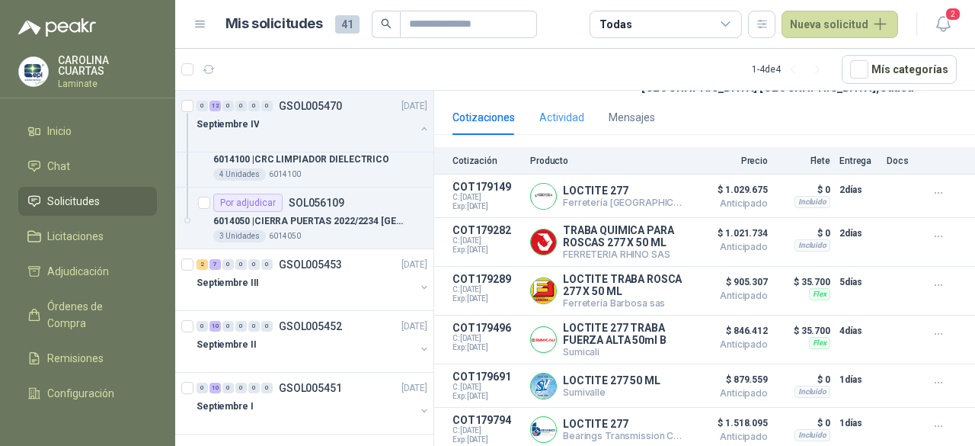
click at [555, 107] on div "Actividad" at bounding box center [561, 117] width 45 height 35
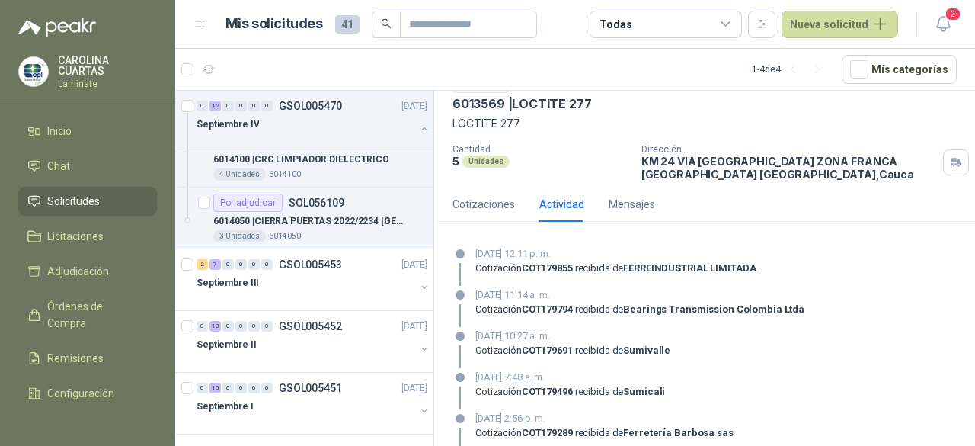
scroll to position [0, 0]
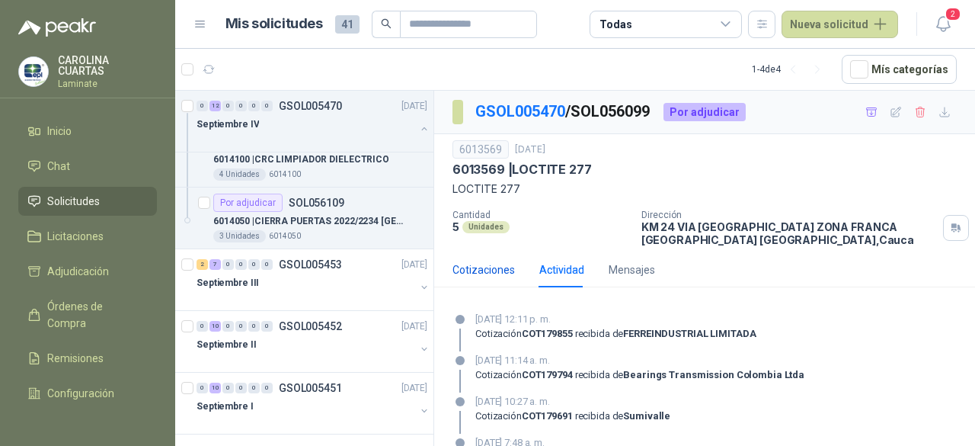
click at [494, 270] on div "Cotizaciones" at bounding box center [484, 269] width 62 height 17
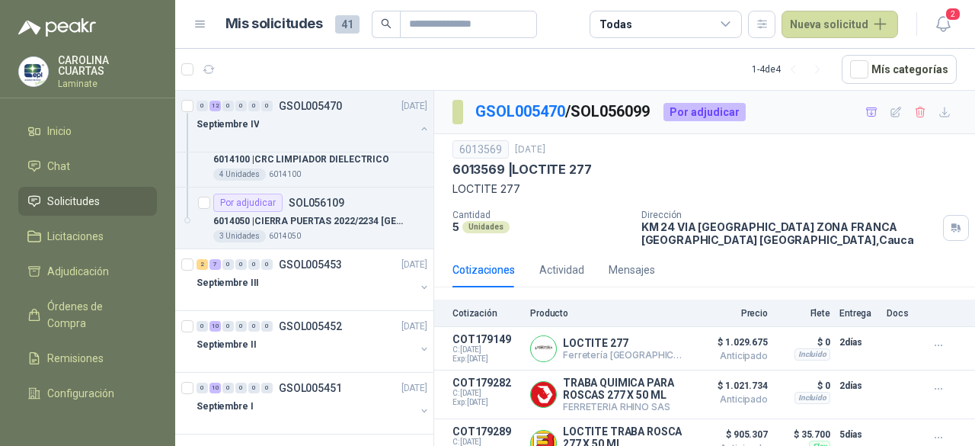
scroll to position [216, 0]
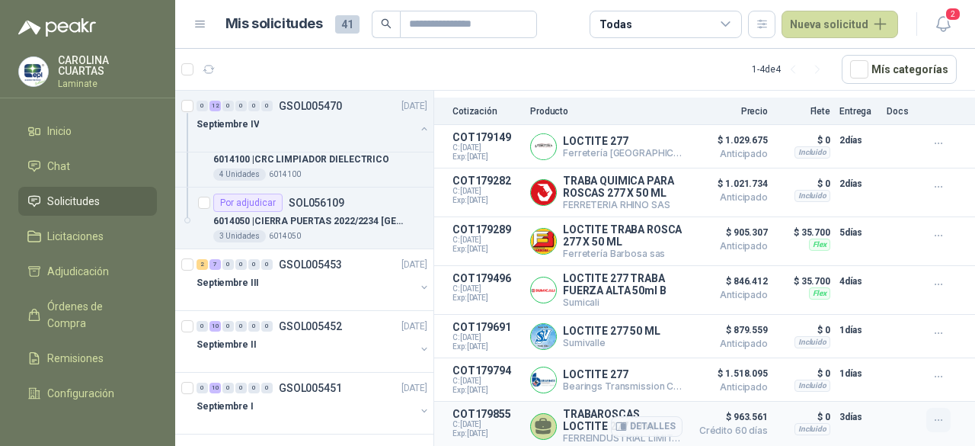
click at [933, 421] on icon "button" at bounding box center [939, 420] width 13 height 13
click at [626, 421] on button "Detalles" at bounding box center [647, 426] width 72 height 21
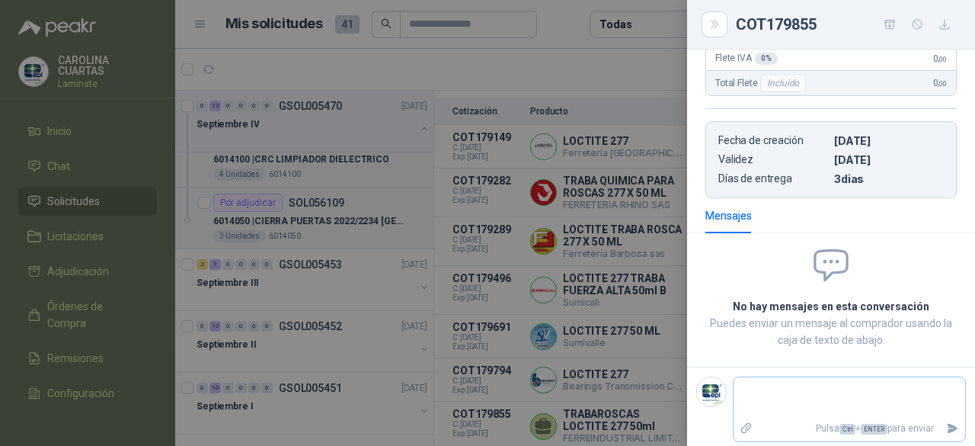
scroll to position [317, 0]
click at [795, 392] on textarea at bounding box center [850, 396] width 232 height 35
click at [876, 210] on div "Mensajes" at bounding box center [830, 214] width 251 height 35
click at [821, 396] on textarea at bounding box center [850, 396] width 232 height 35
click at [622, 65] on div at bounding box center [487, 223] width 975 height 446
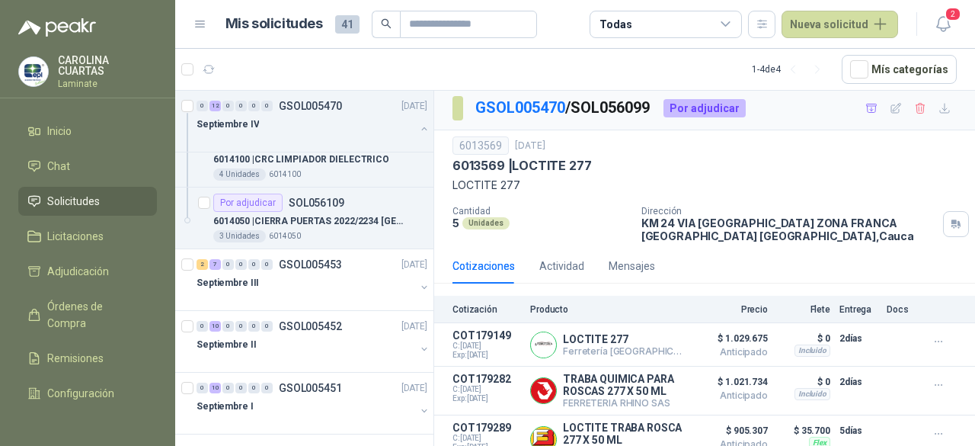
scroll to position [0, 0]
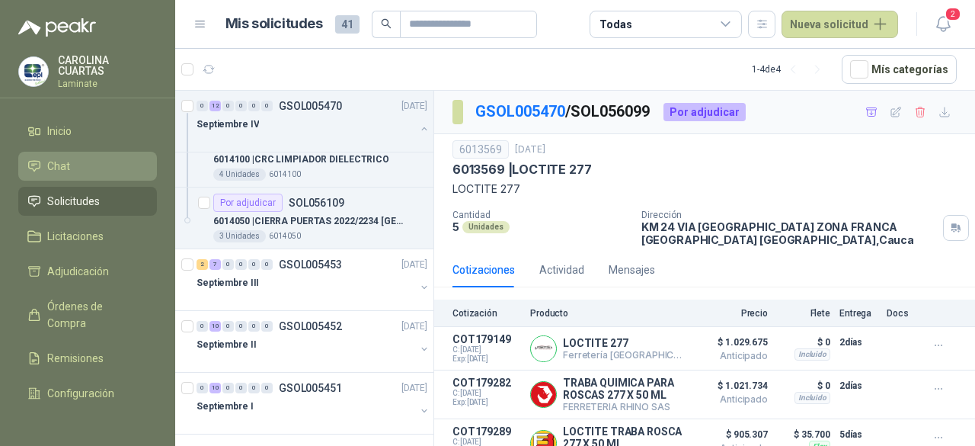
click at [66, 169] on span "Chat" at bounding box center [58, 166] width 23 height 17
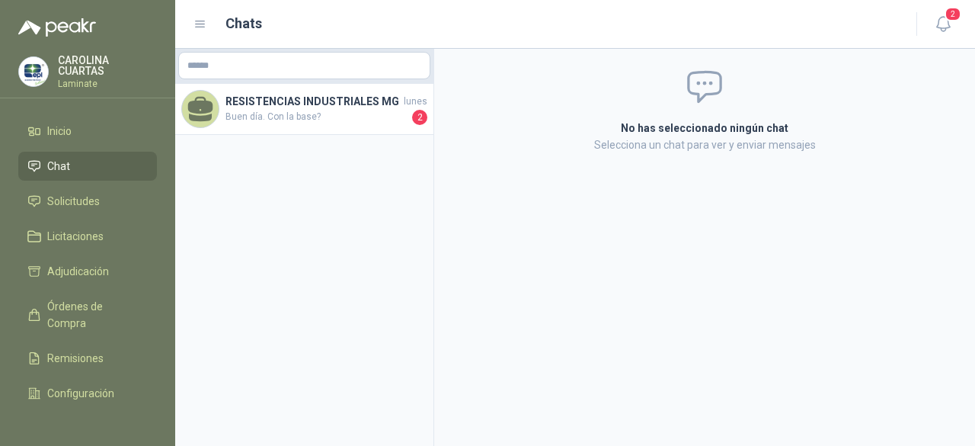
click at [82, 27] on img at bounding box center [57, 27] width 78 height 18
click at [82, 68] on p "[PERSON_NAME]" at bounding box center [107, 65] width 99 height 21
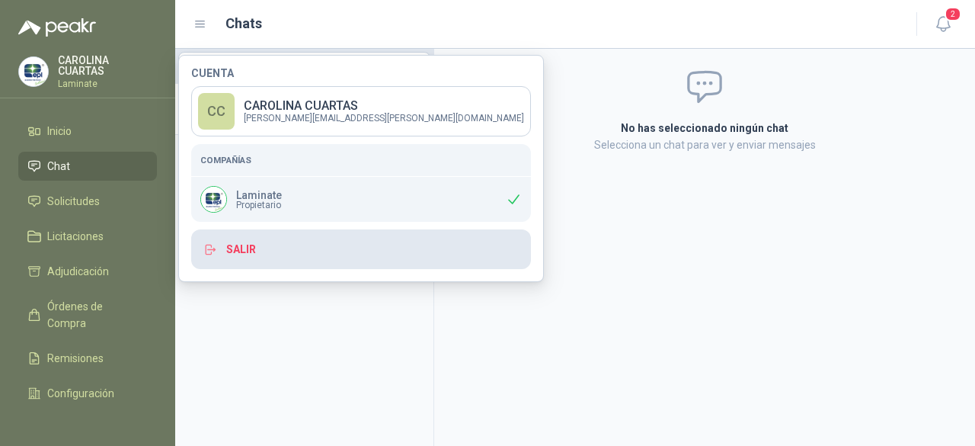
click at [246, 242] on button "Salir" at bounding box center [361, 249] width 340 height 40
